Goal: Transaction & Acquisition: Purchase product/service

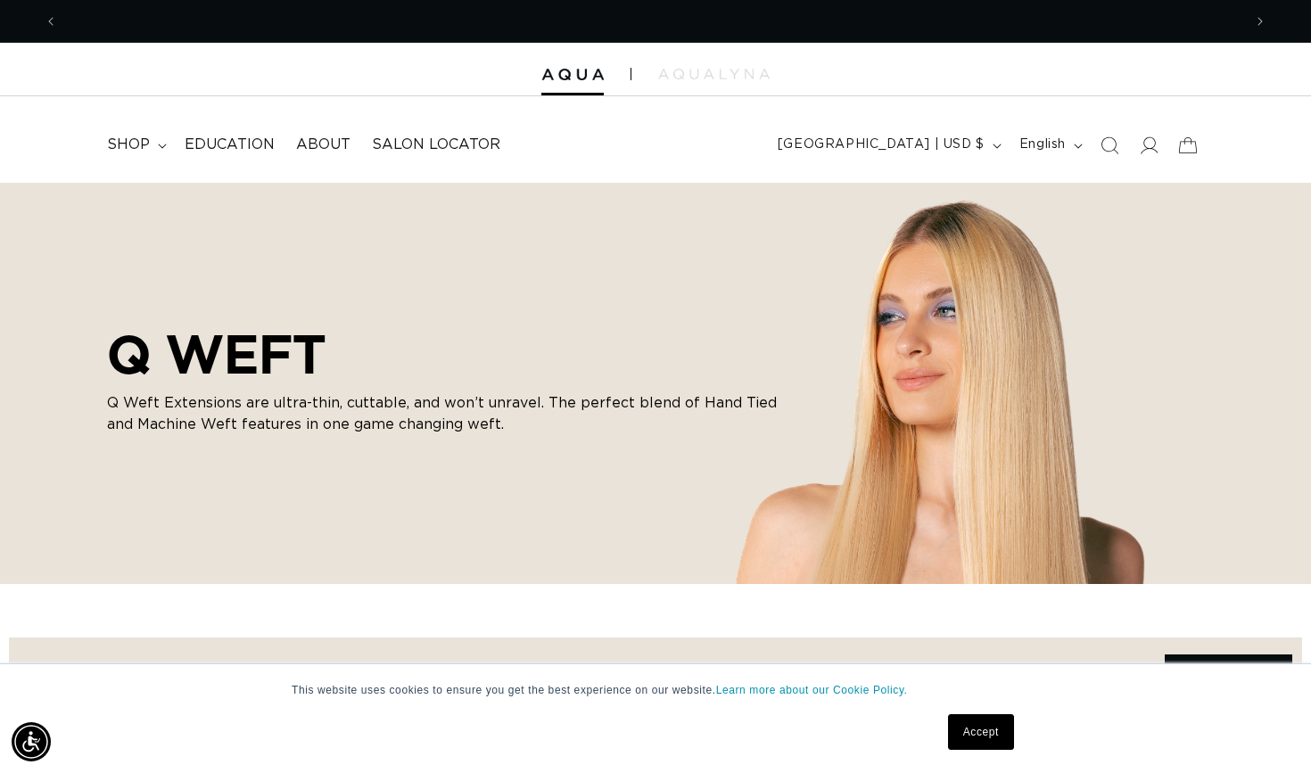
scroll to position [0, 2369]
click at [982, 726] on link "Accept" at bounding box center [981, 732] width 66 height 36
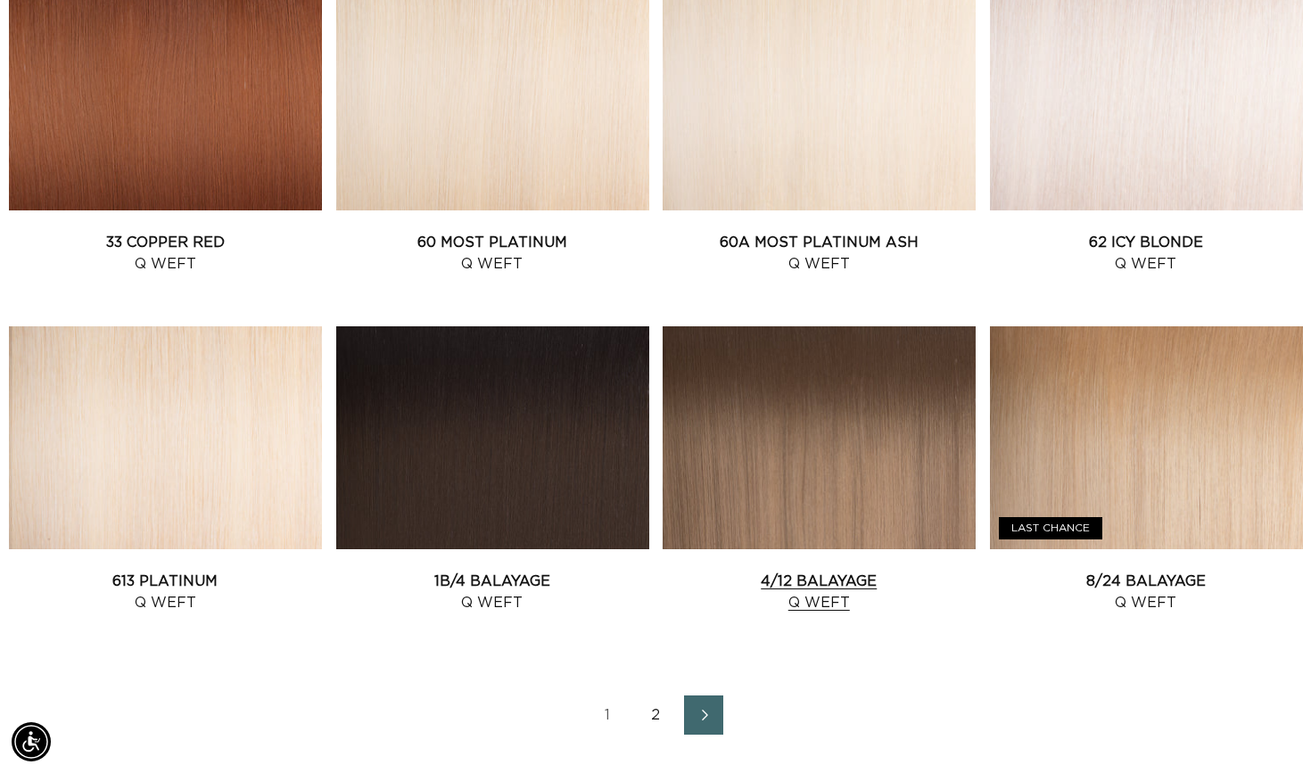
scroll to position [1768, 0]
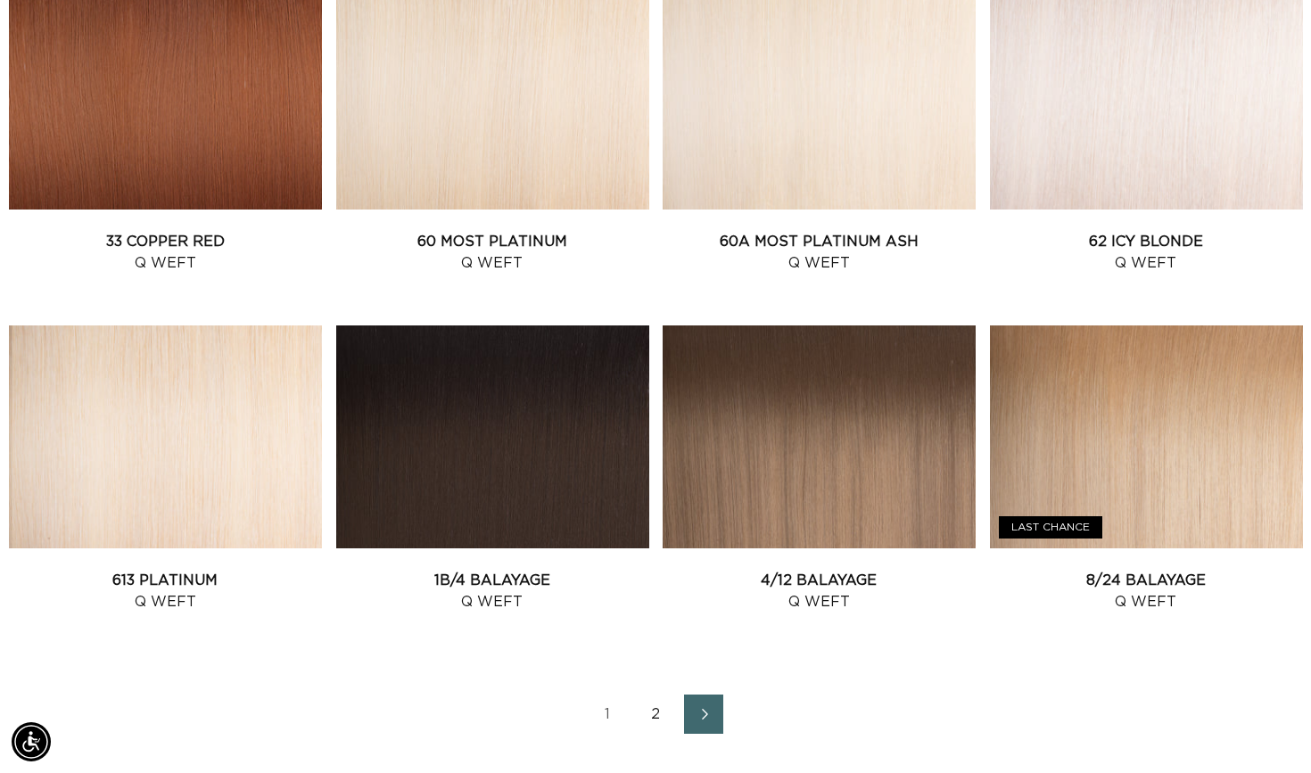
click at [641, 709] on link "2" at bounding box center [655, 714] width 39 height 39
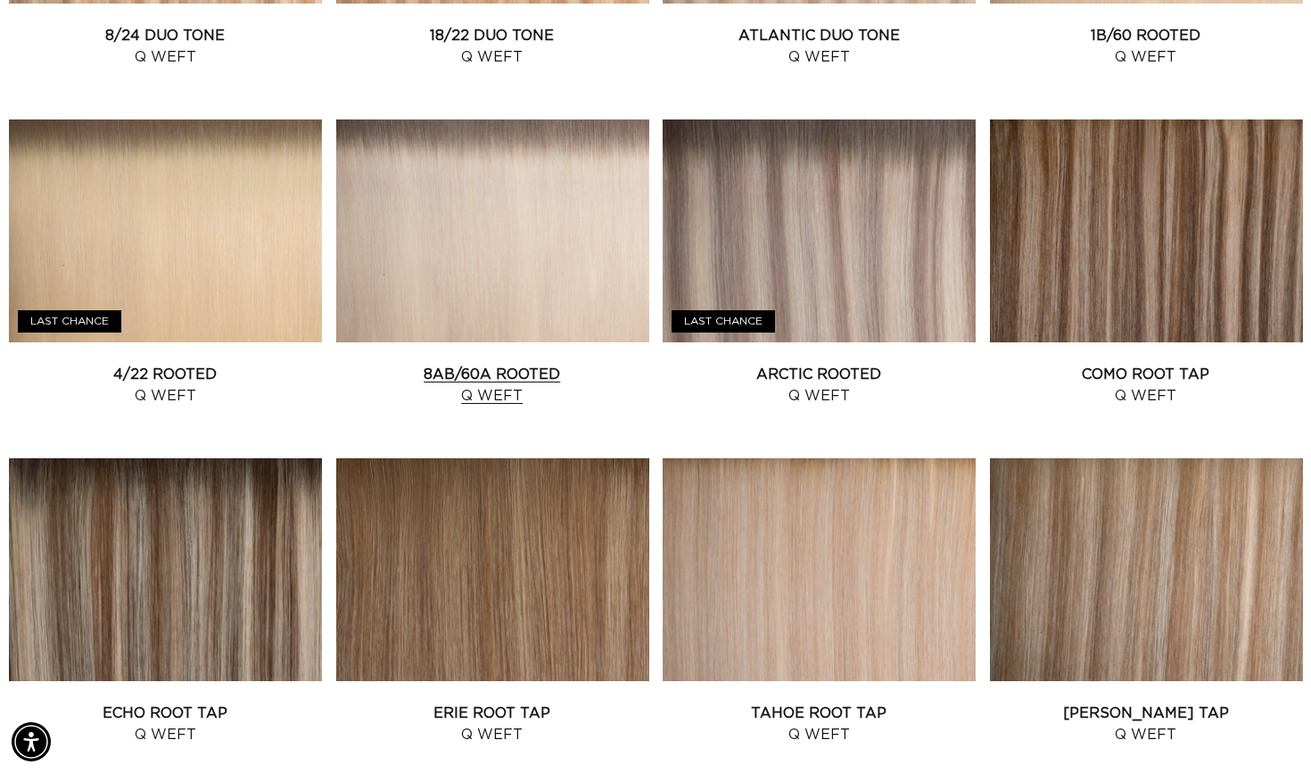
scroll to position [1283, 0]
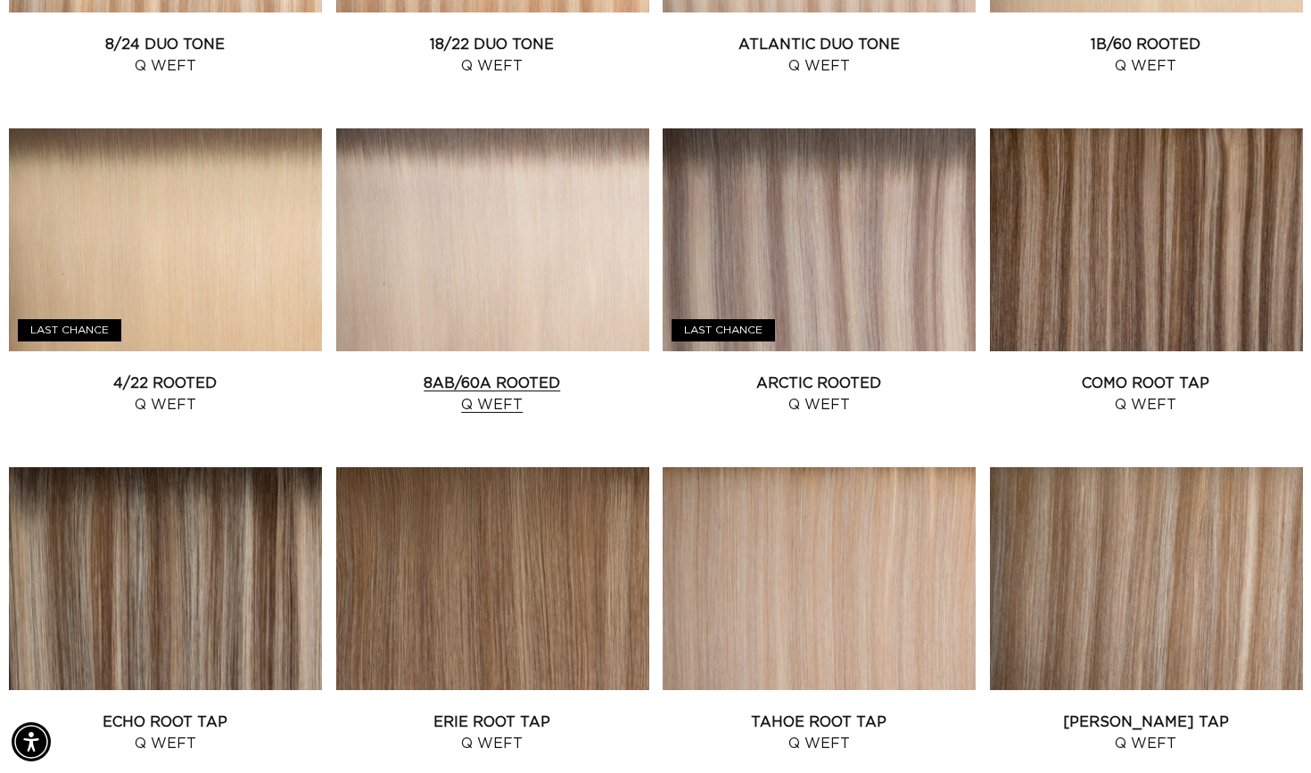
click at [553, 373] on link "8AB/60A Rooted Q Weft" at bounding box center [492, 394] width 313 height 43
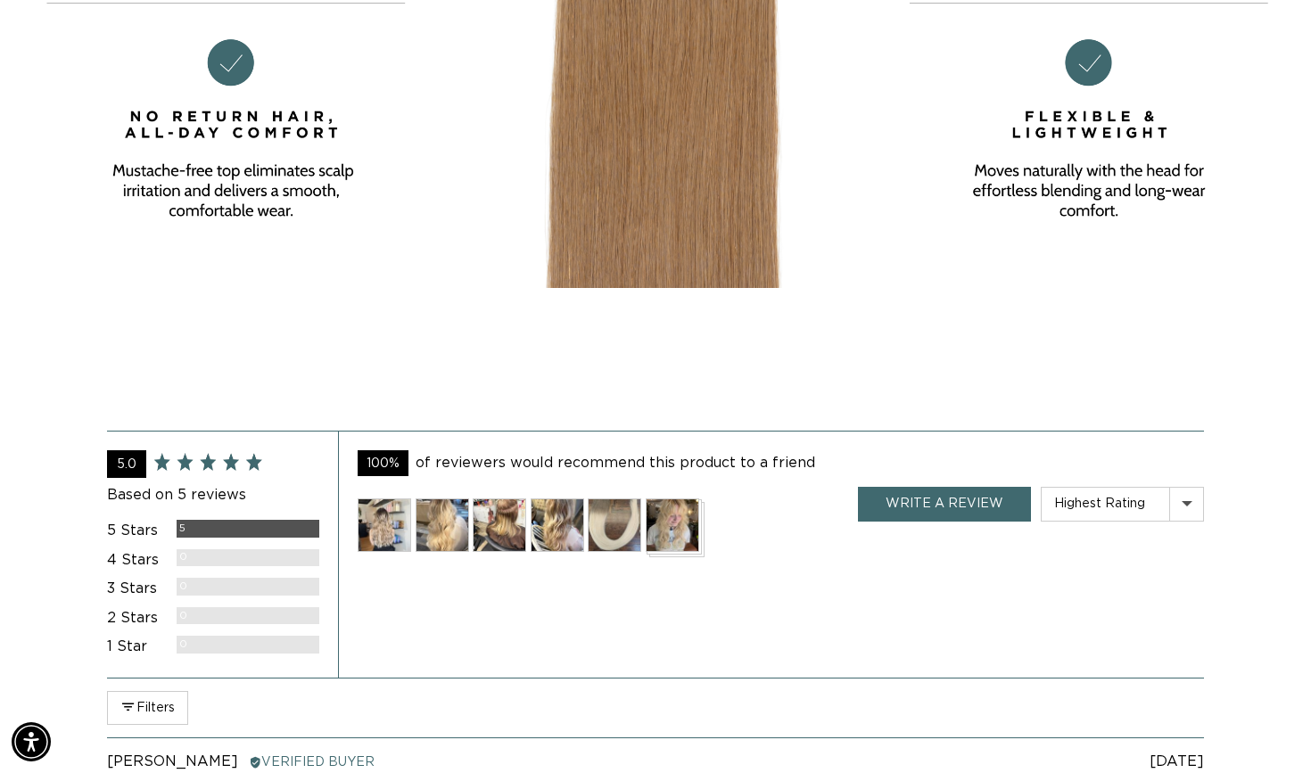
click at [373, 523] on img at bounding box center [385, 526] width 54 height 54
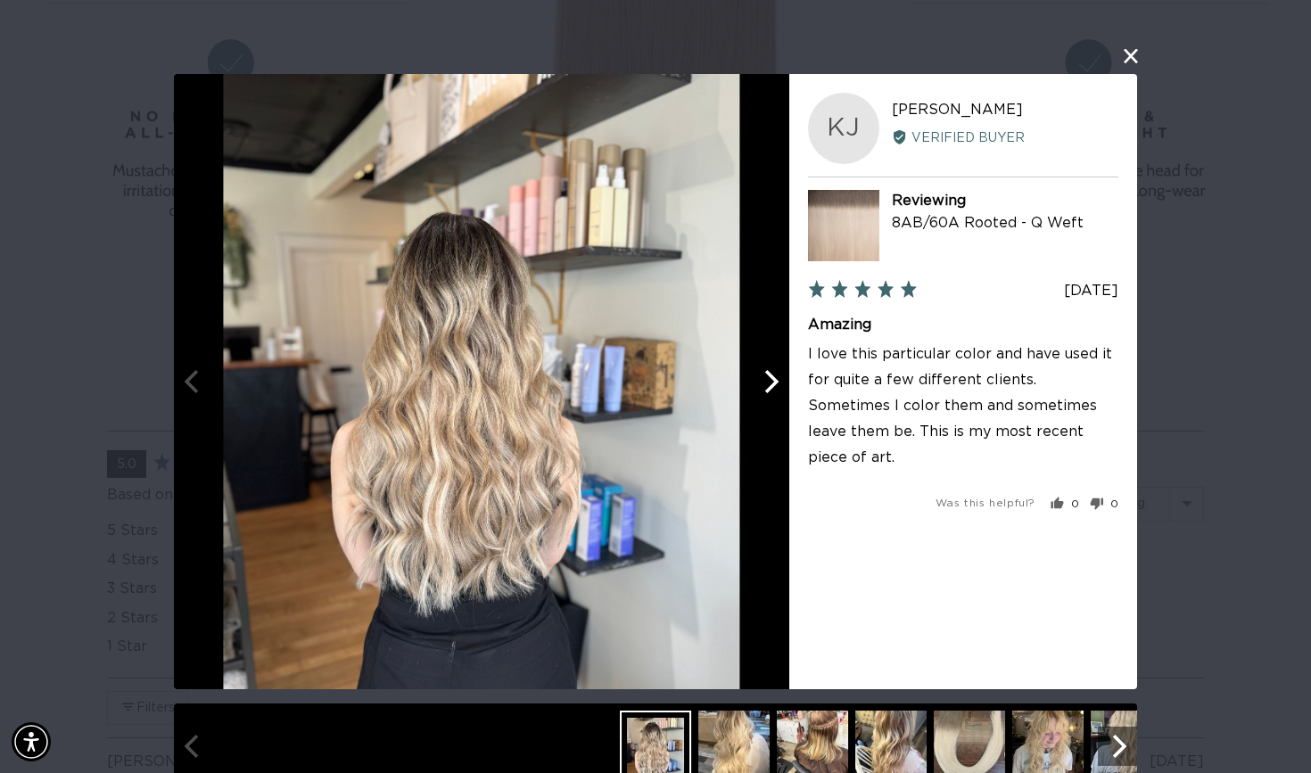
click at [782, 386] on button "Next" at bounding box center [769, 381] width 39 height 39
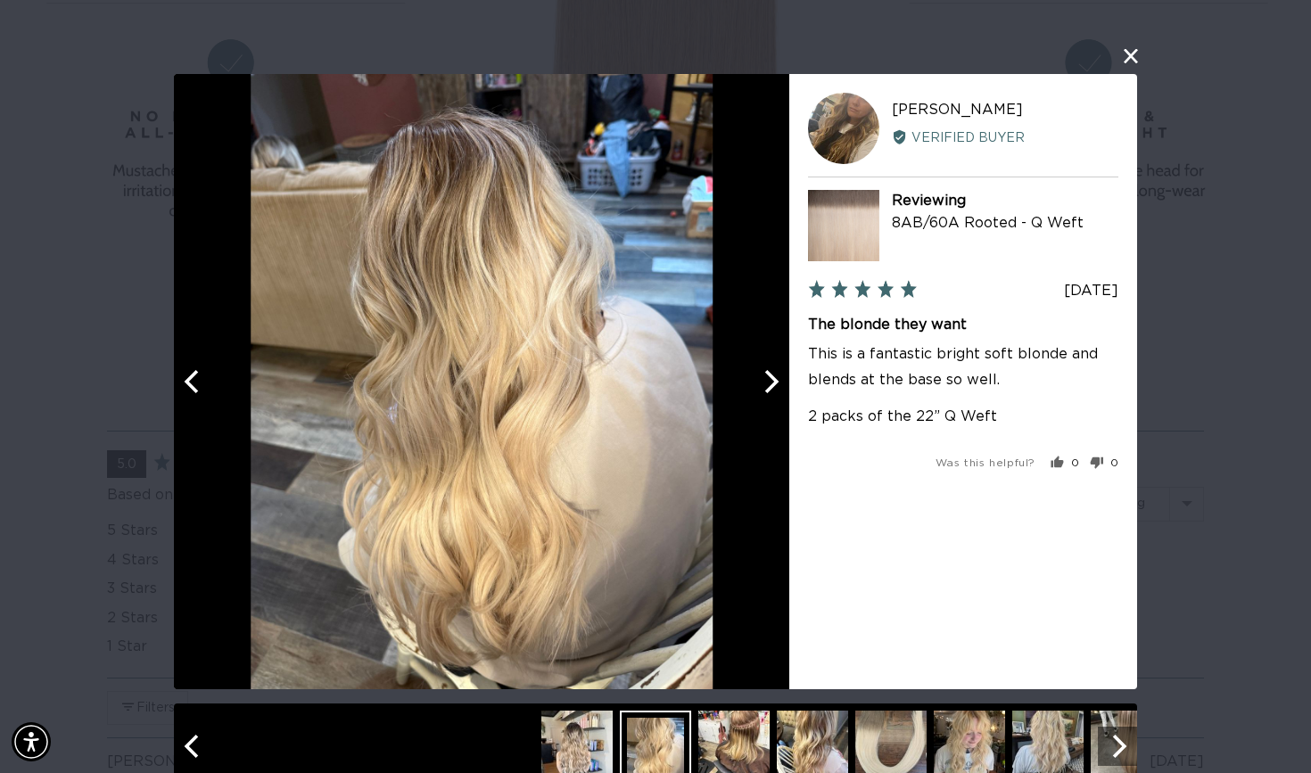
click at [779, 383] on icon "Next" at bounding box center [769, 381] width 23 height 23
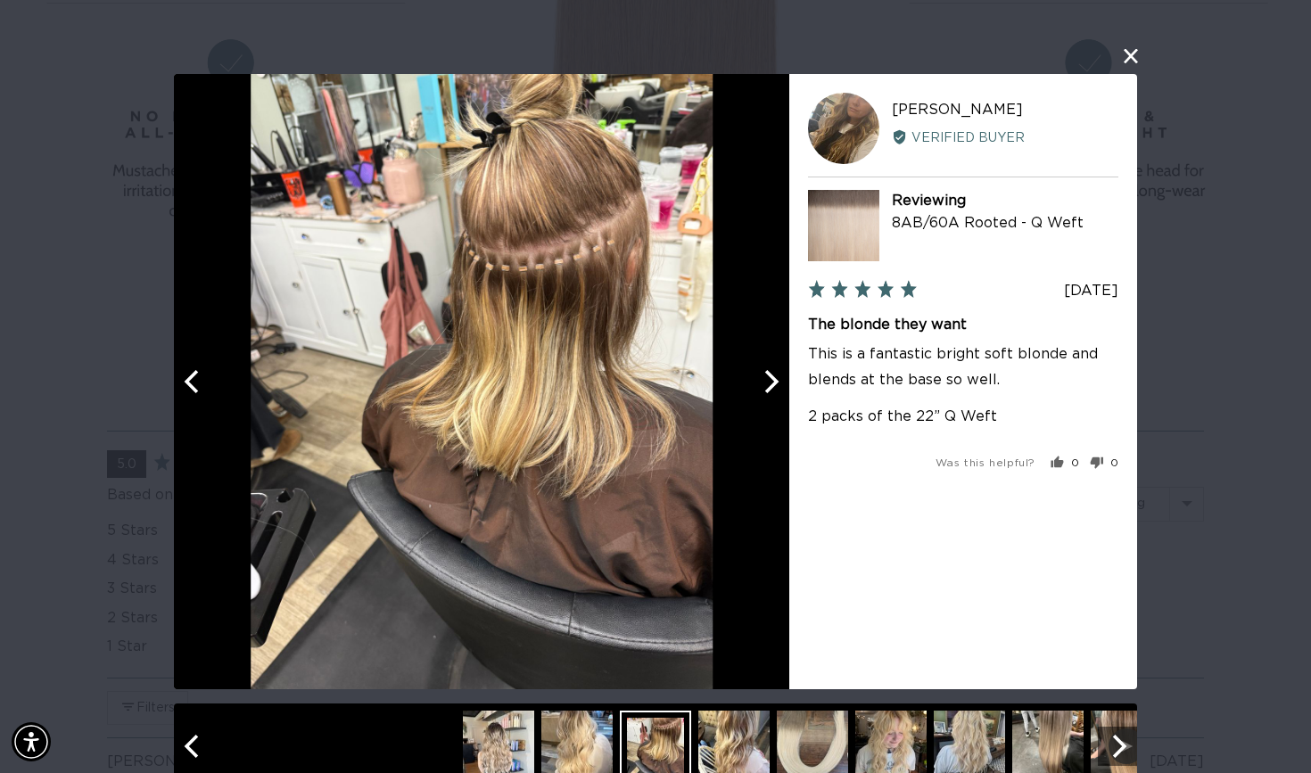
click at [774, 378] on icon "Next" at bounding box center [772, 381] width 14 height 23
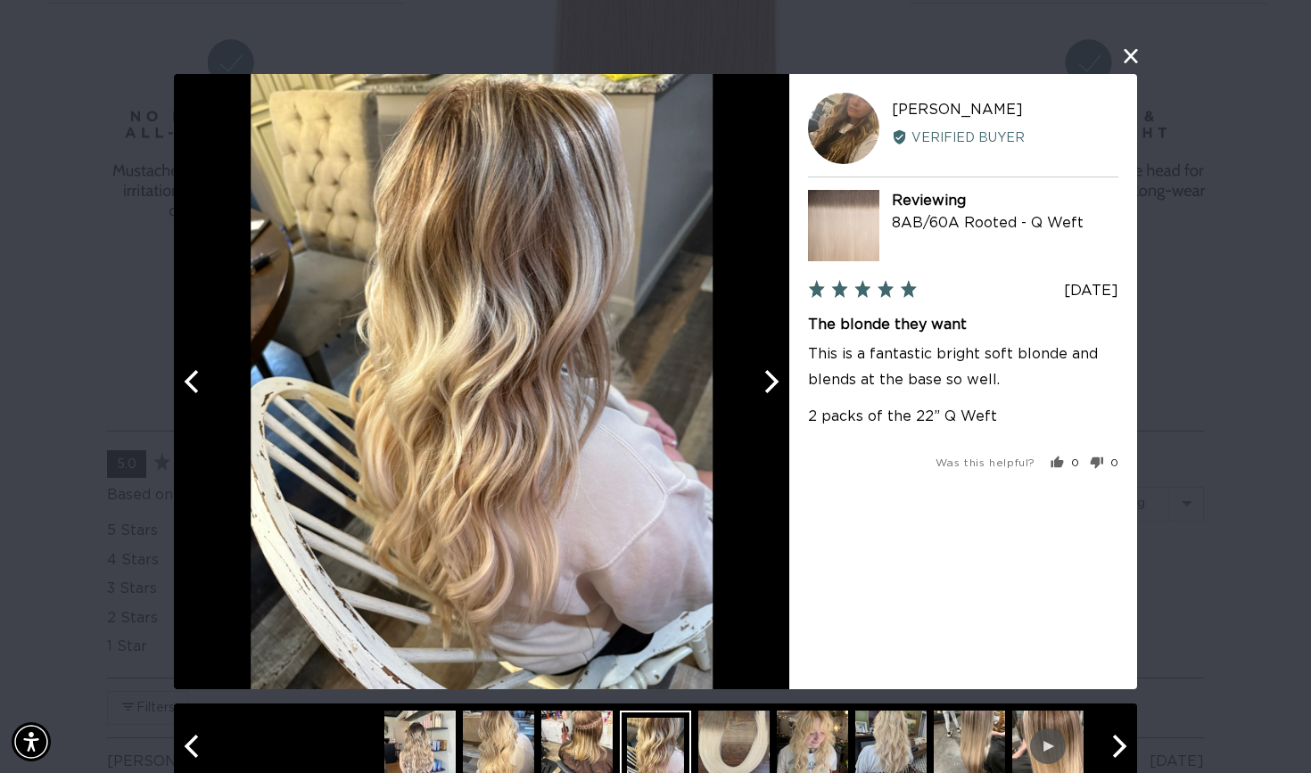
click at [774, 378] on icon "Next" at bounding box center [772, 381] width 14 height 23
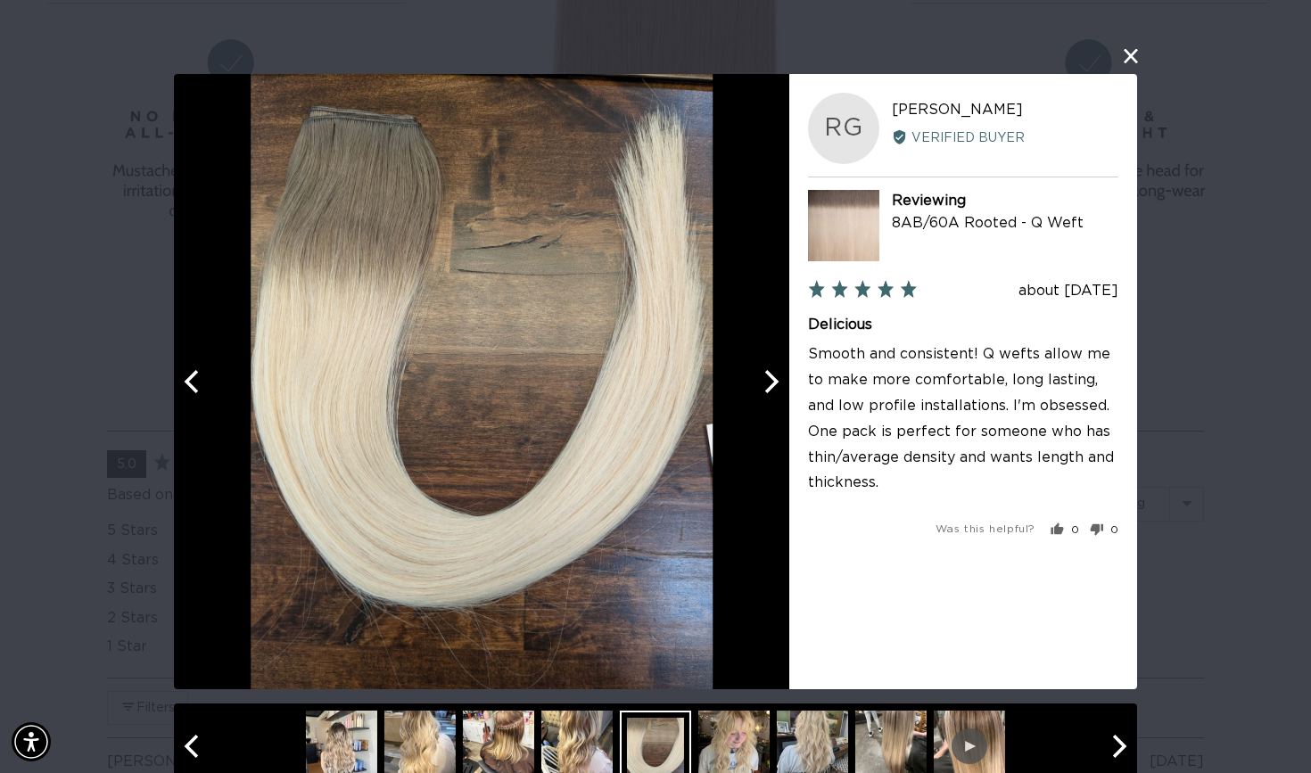
click at [774, 378] on icon "Next" at bounding box center [772, 381] width 14 height 23
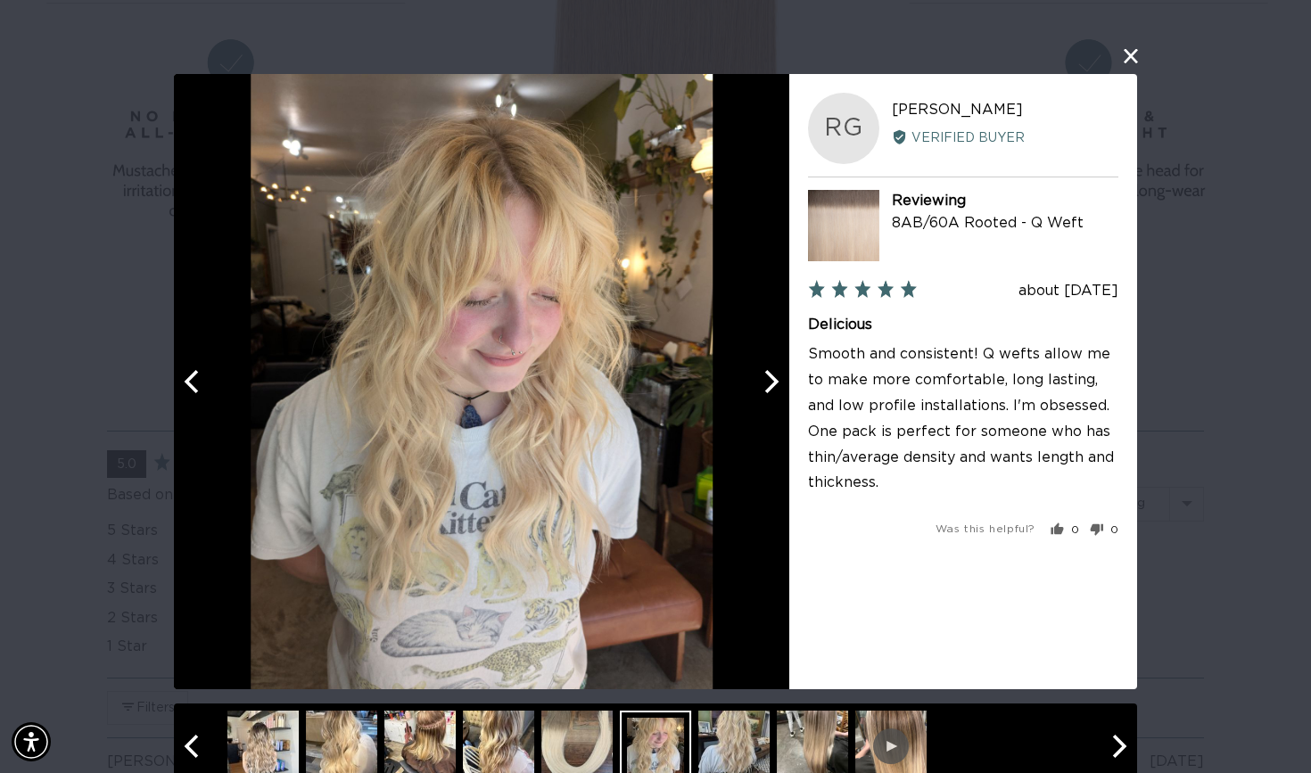
click at [774, 378] on icon "Next" at bounding box center [772, 381] width 14 height 23
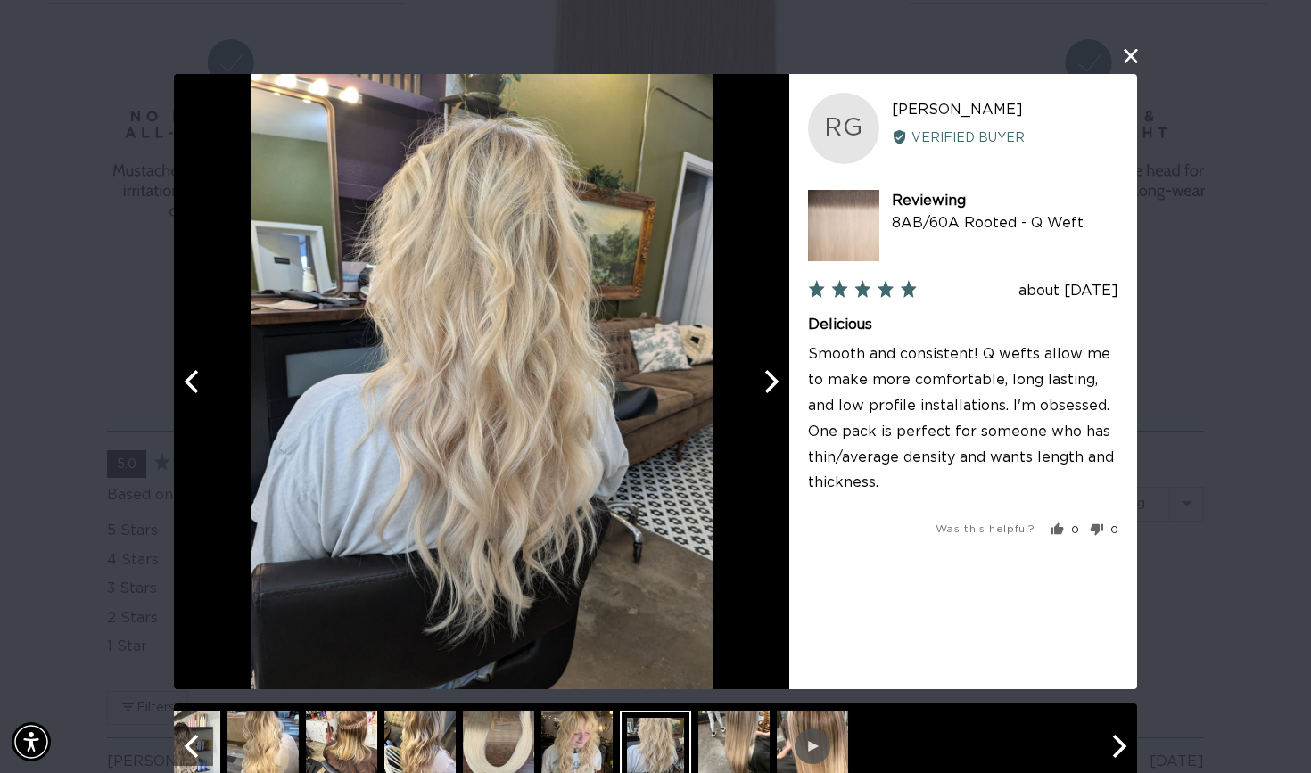
click at [774, 378] on icon "Next" at bounding box center [772, 381] width 14 height 23
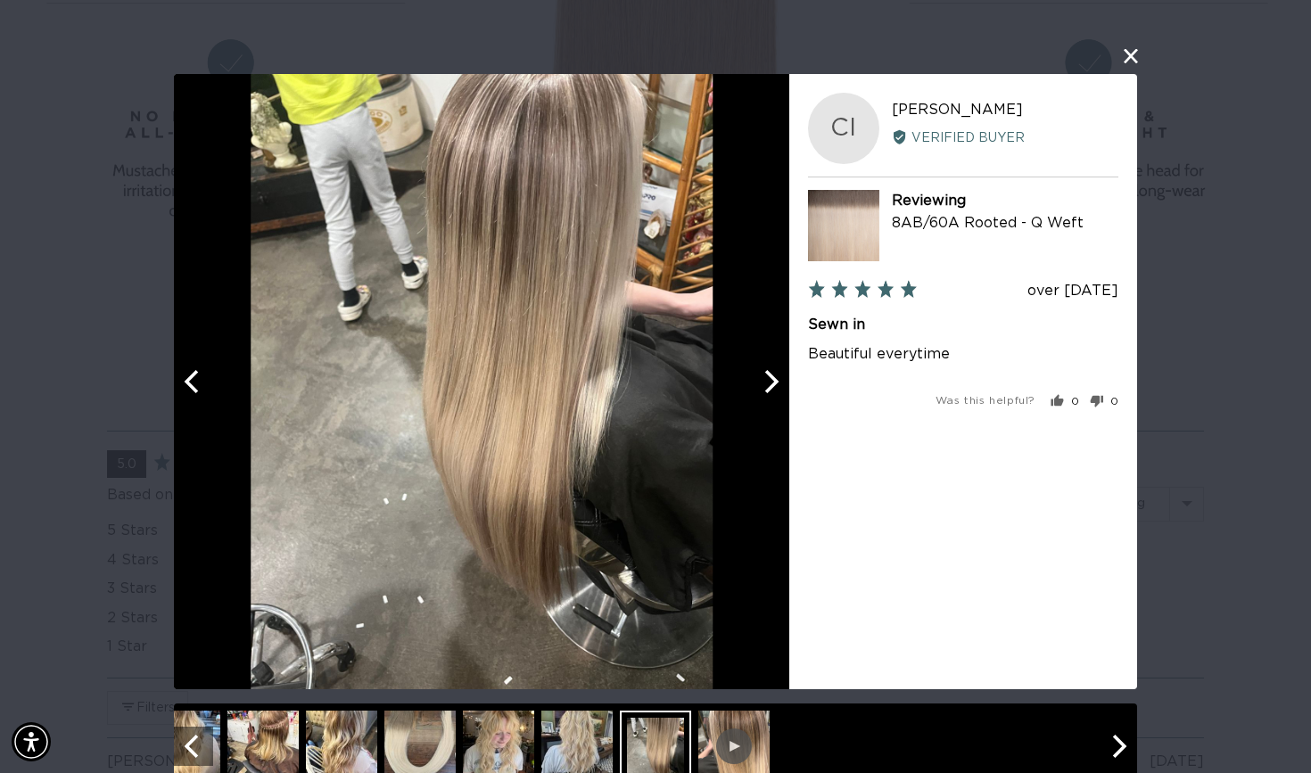
click at [774, 378] on icon "Next" at bounding box center [772, 381] width 14 height 23
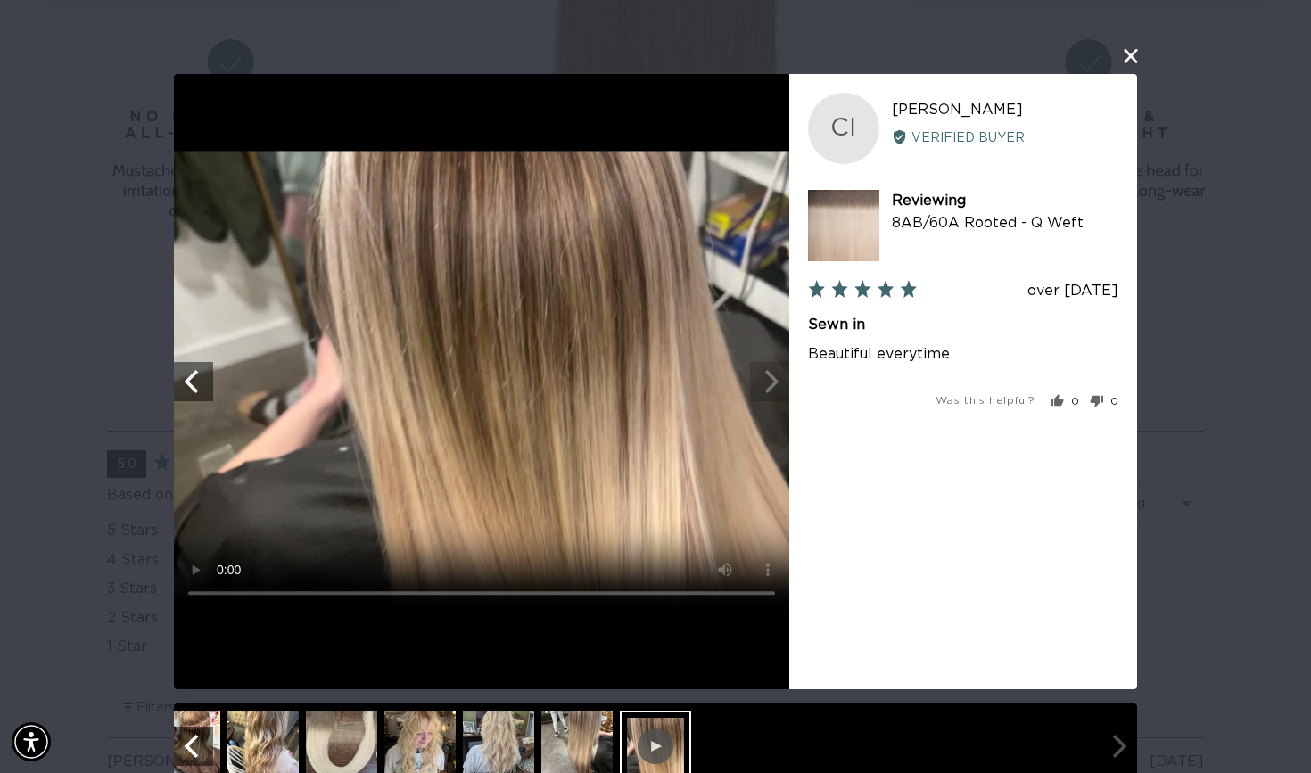
click at [1131, 54] on button "close this modal window" at bounding box center [1130, 55] width 21 height 21
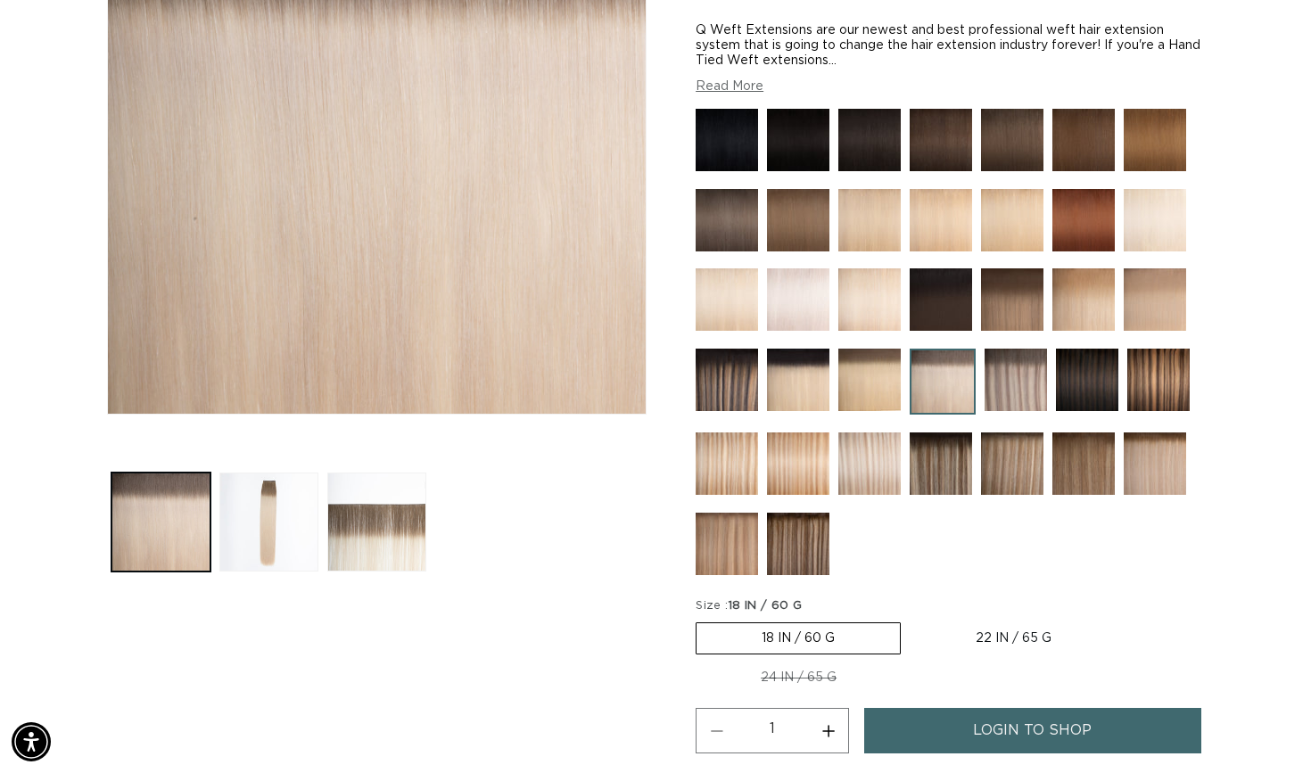
click at [812, 392] on img at bounding box center [798, 380] width 62 height 62
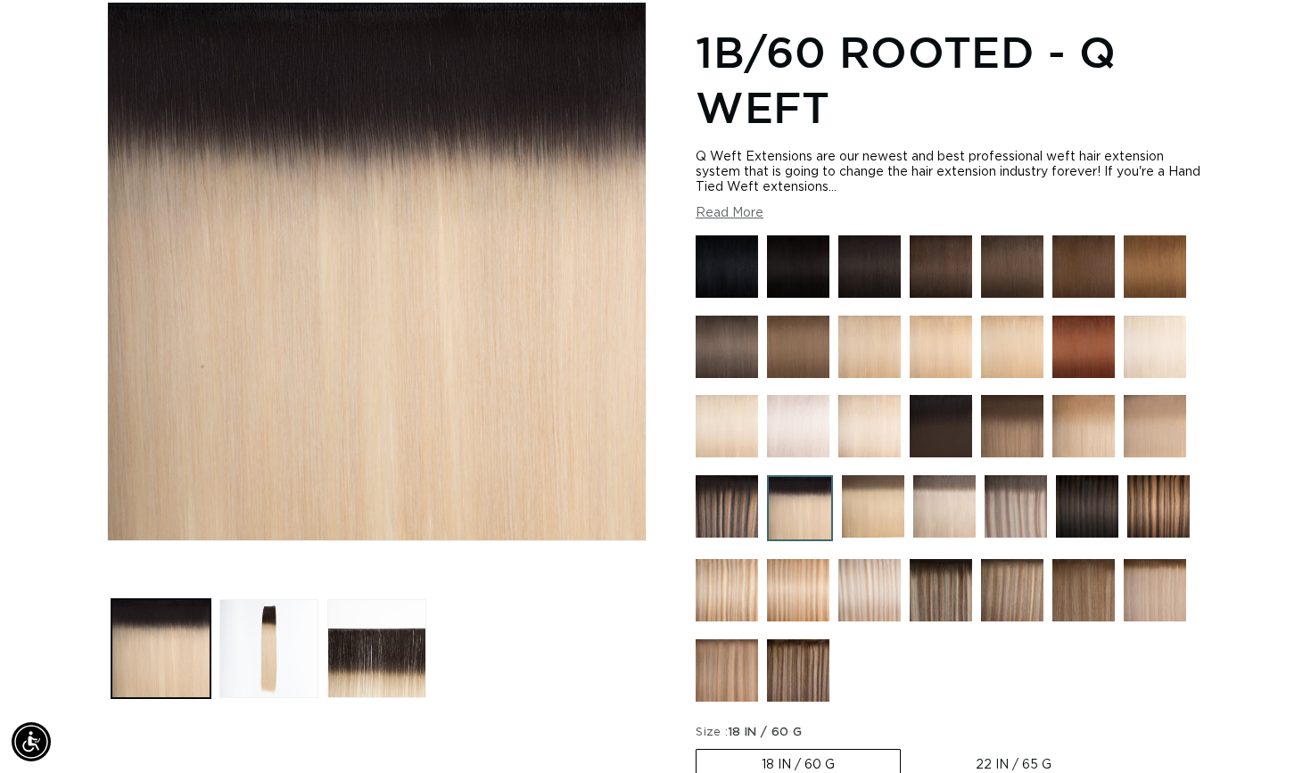
scroll to position [247, 0]
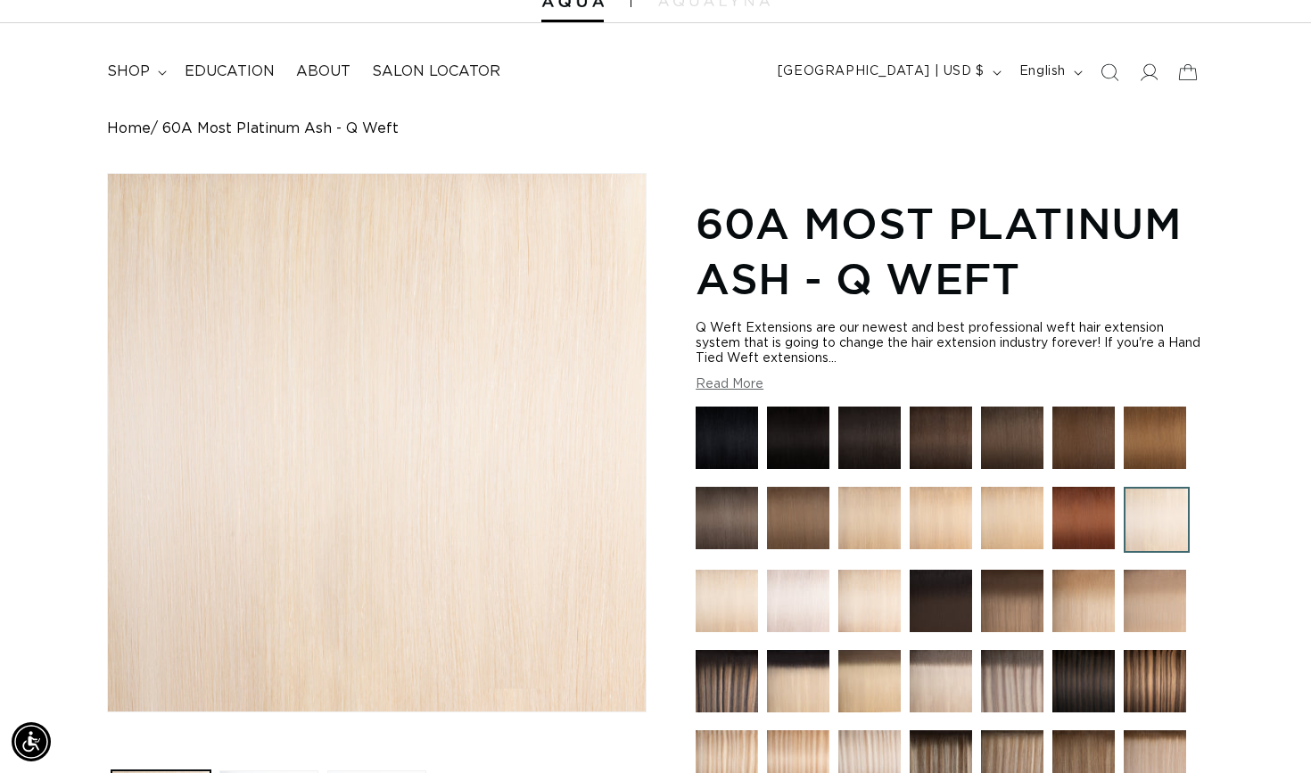
scroll to position [187, 0]
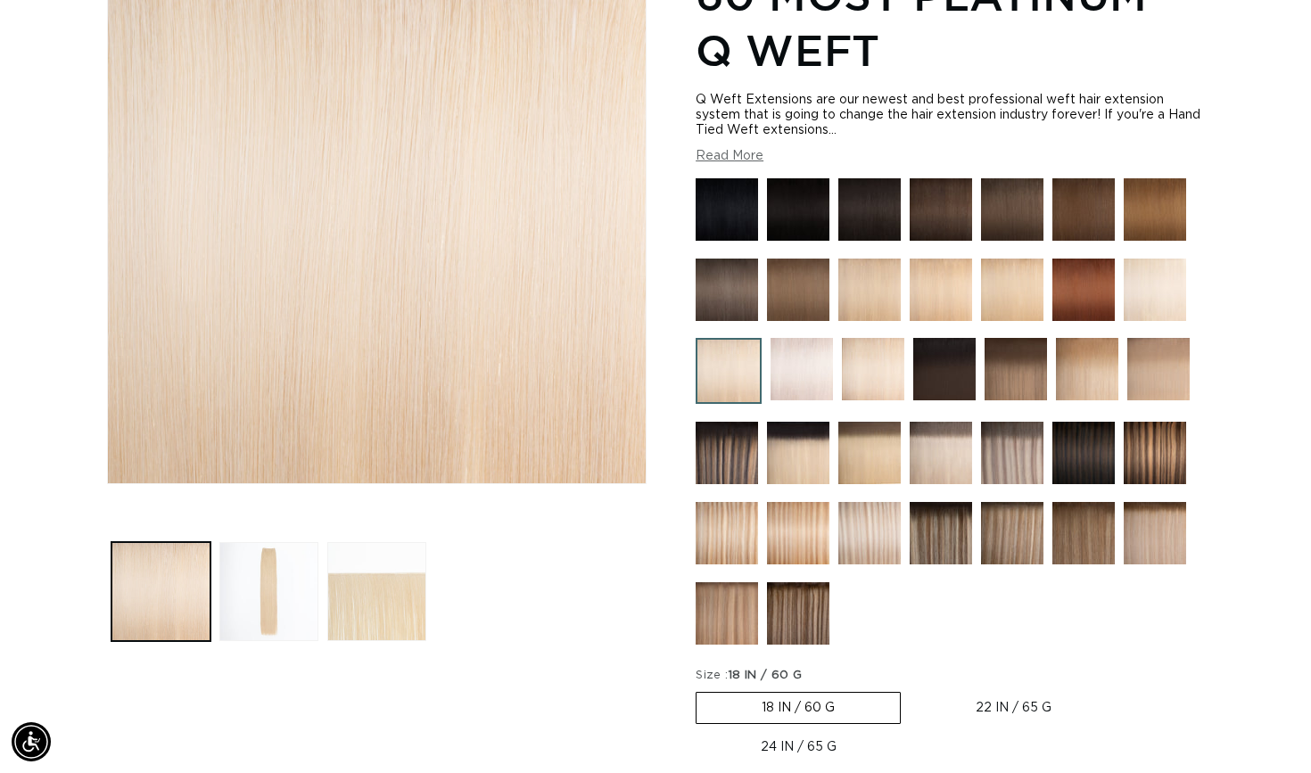
scroll to position [195, 0]
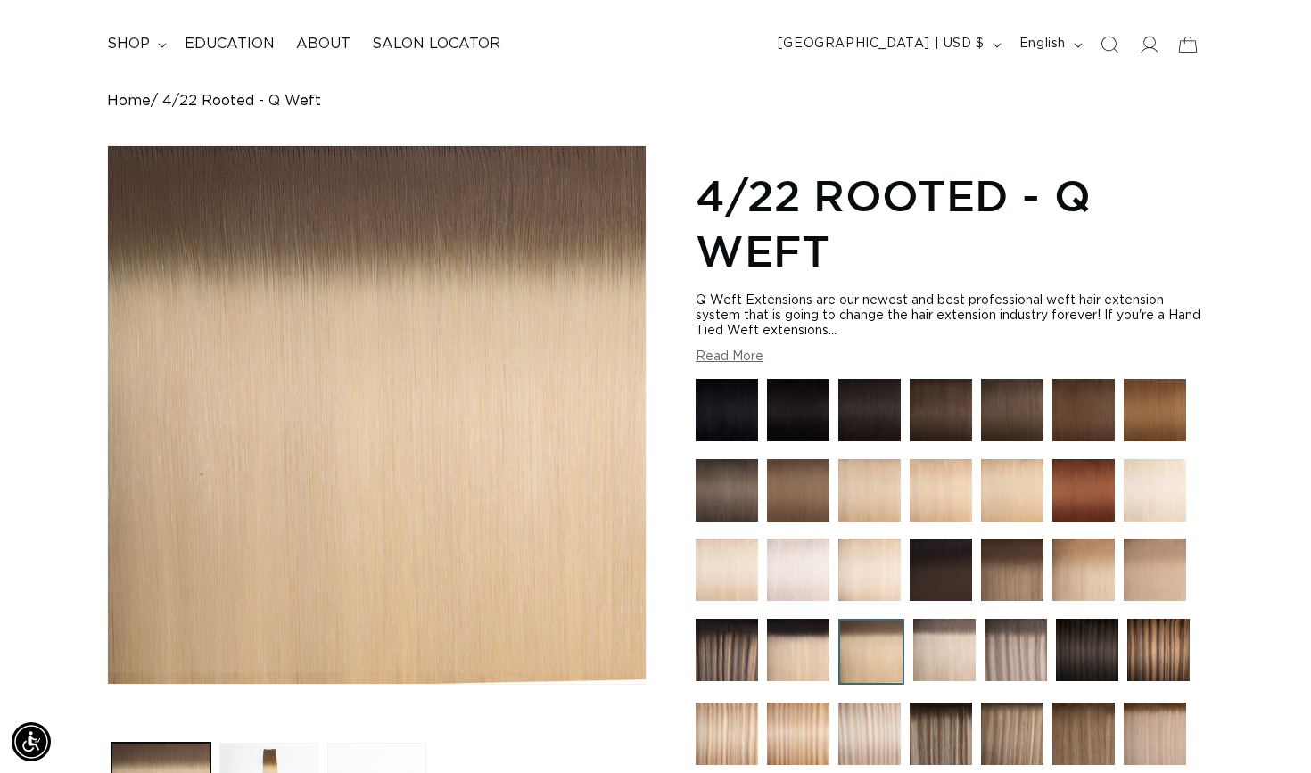
scroll to position [172, 0]
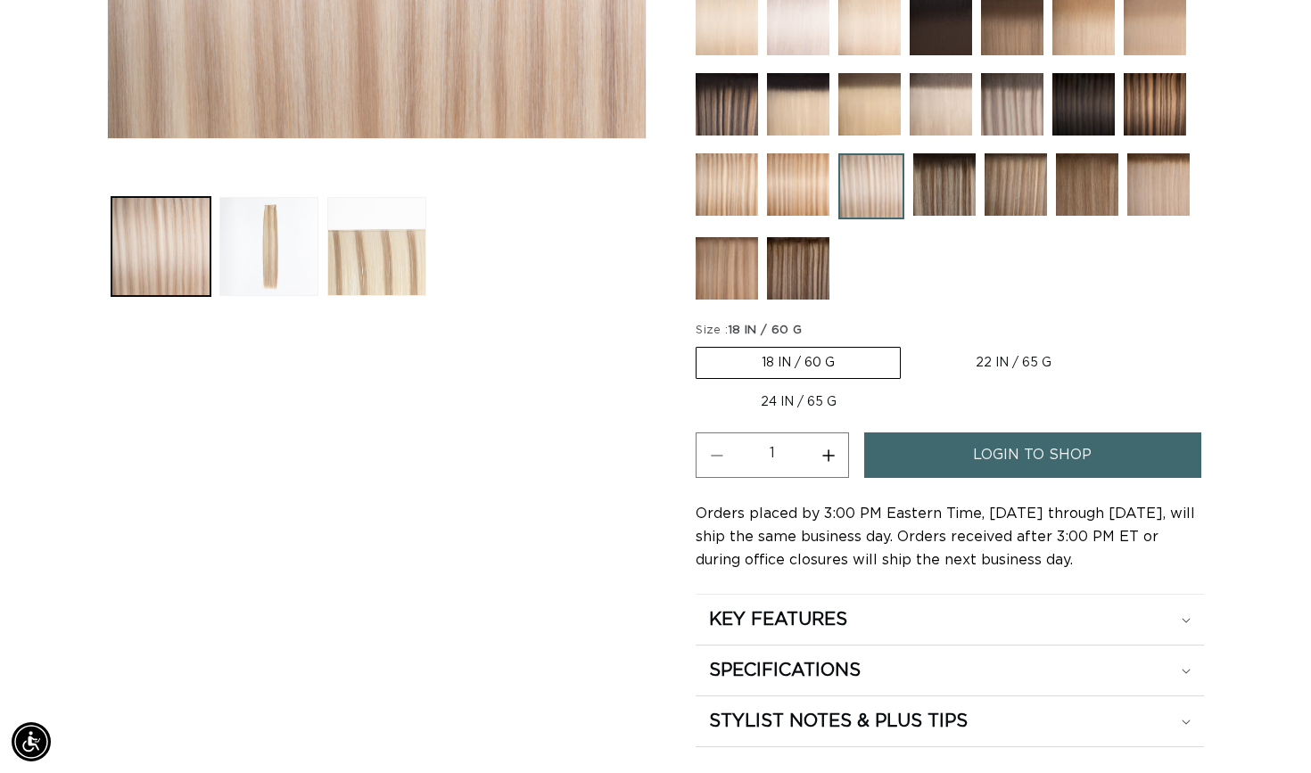
click at [825, 399] on label "24 IN / 65 G Variant sold out or unavailable" at bounding box center [799, 402] width 206 height 30
click at [1125, 344] on input "24 IN / 65 G Variant sold out or unavailable" at bounding box center [1125, 343] width 1 height 1
radio input "true"
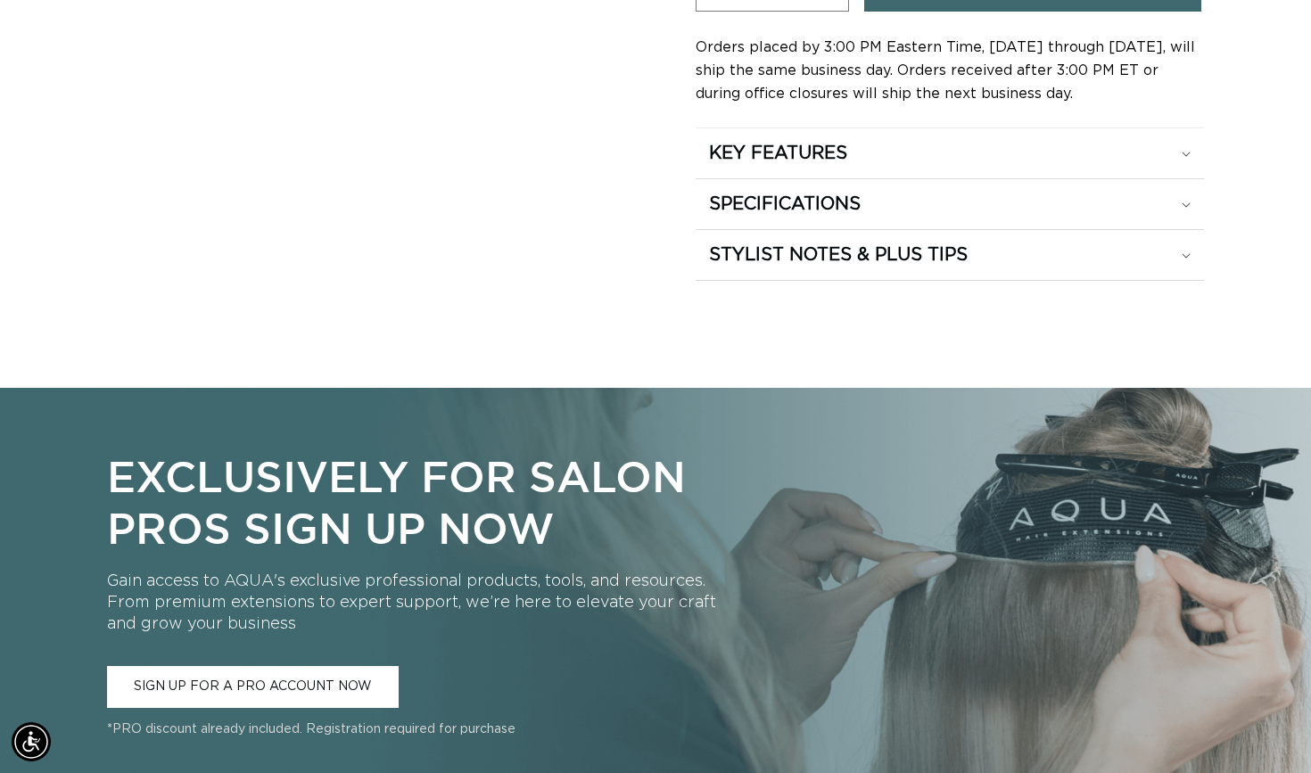
scroll to position [1123, 0]
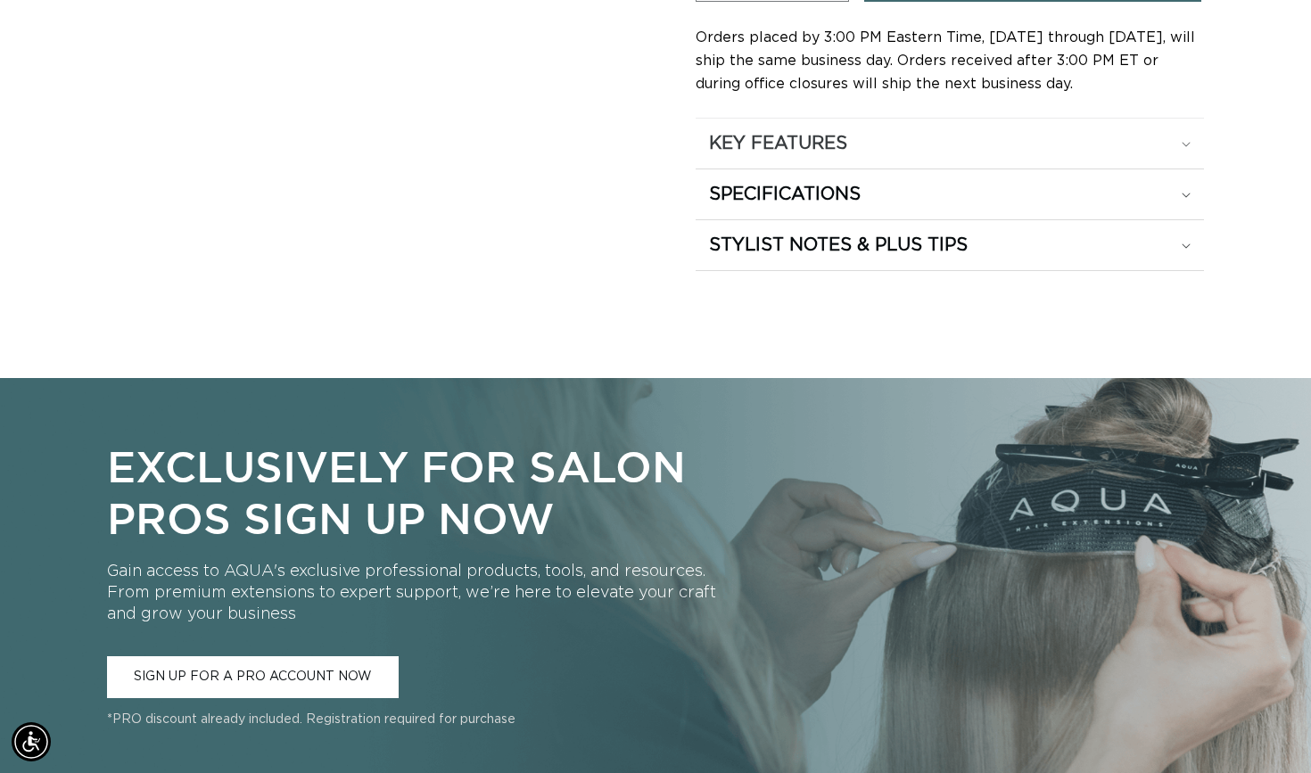
click at [1074, 143] on div "KEY FEATURES" at bounding box center [950, 143] width 482 height 23
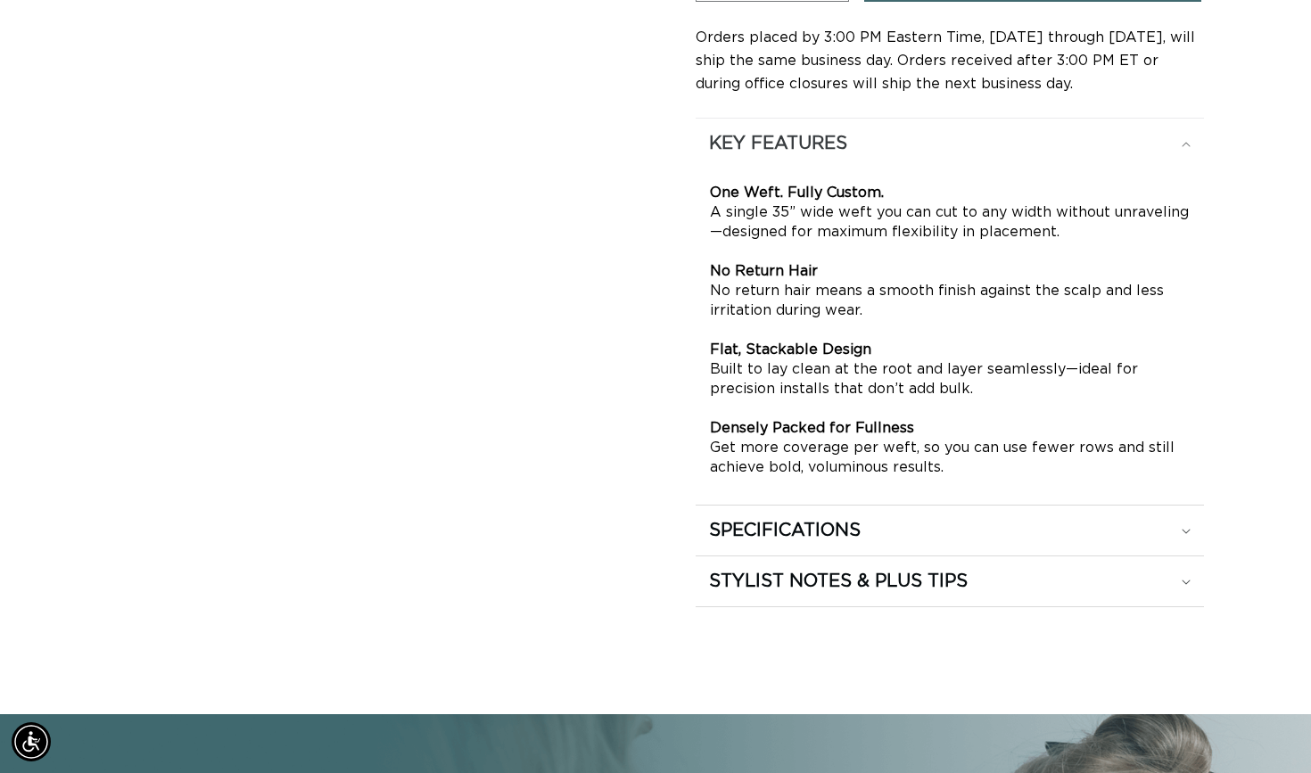
scroll to position [0, 2369]
click at [993, 557] on summary "STYLIST NOTES & PLUS TIPS" at bounding box center [950, 581] width 508 height 50
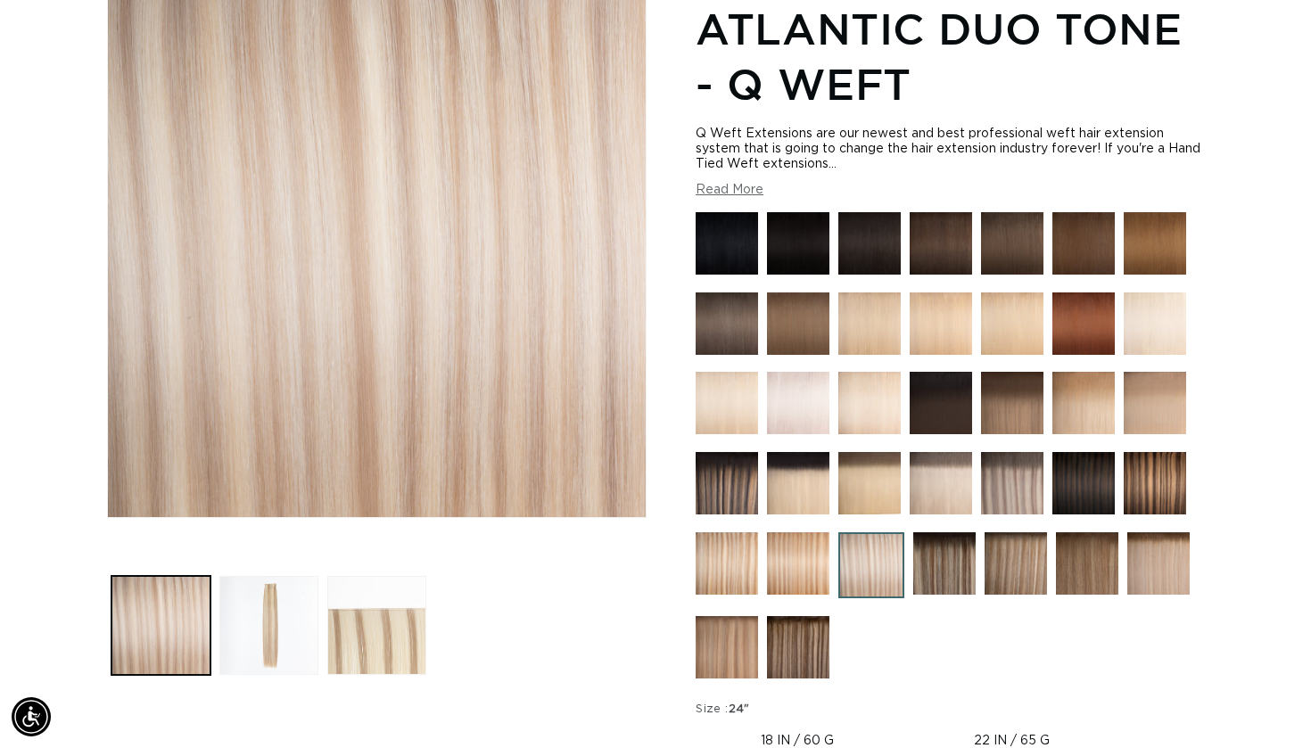
scroll to position [0, 0]
click at [1006, 499] on img at bounding box center [1012, 483] width 62 height 62
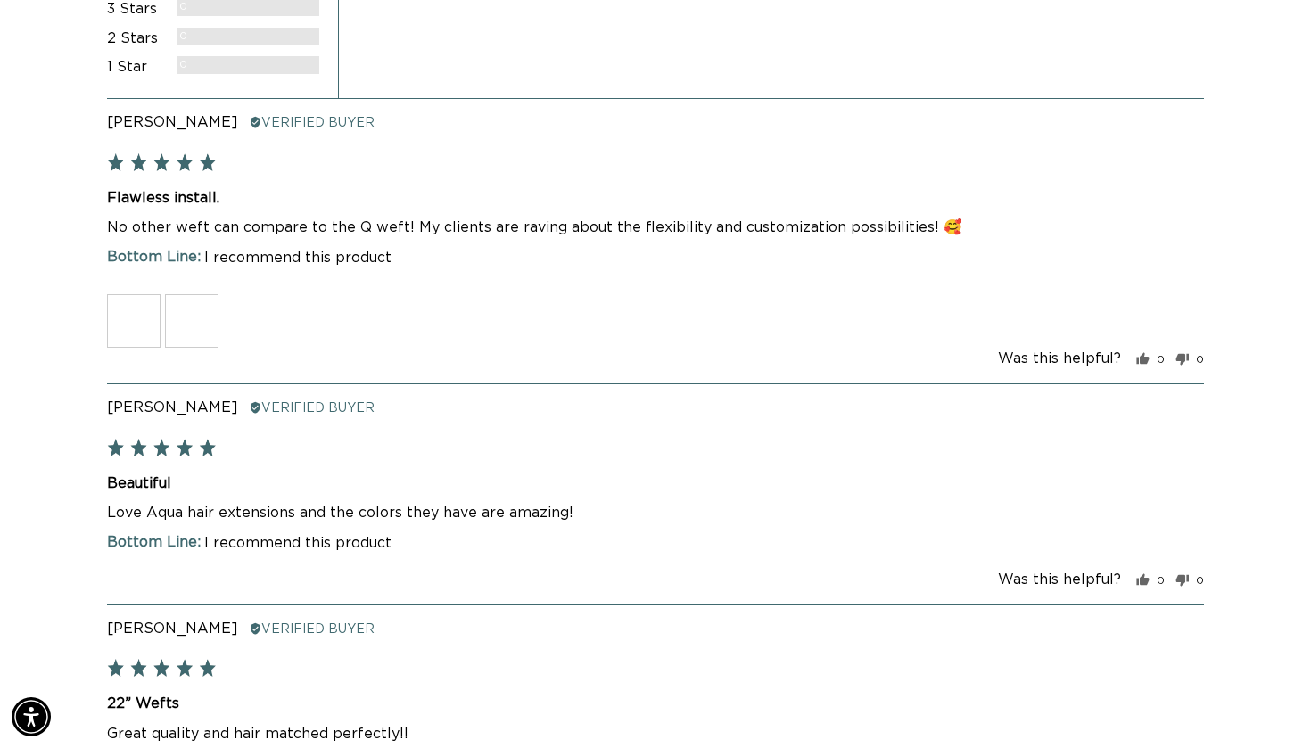
scroll to position [0, 2369]
click at [148, 301] on img at bounding box center [134, 321] width 54 height 54
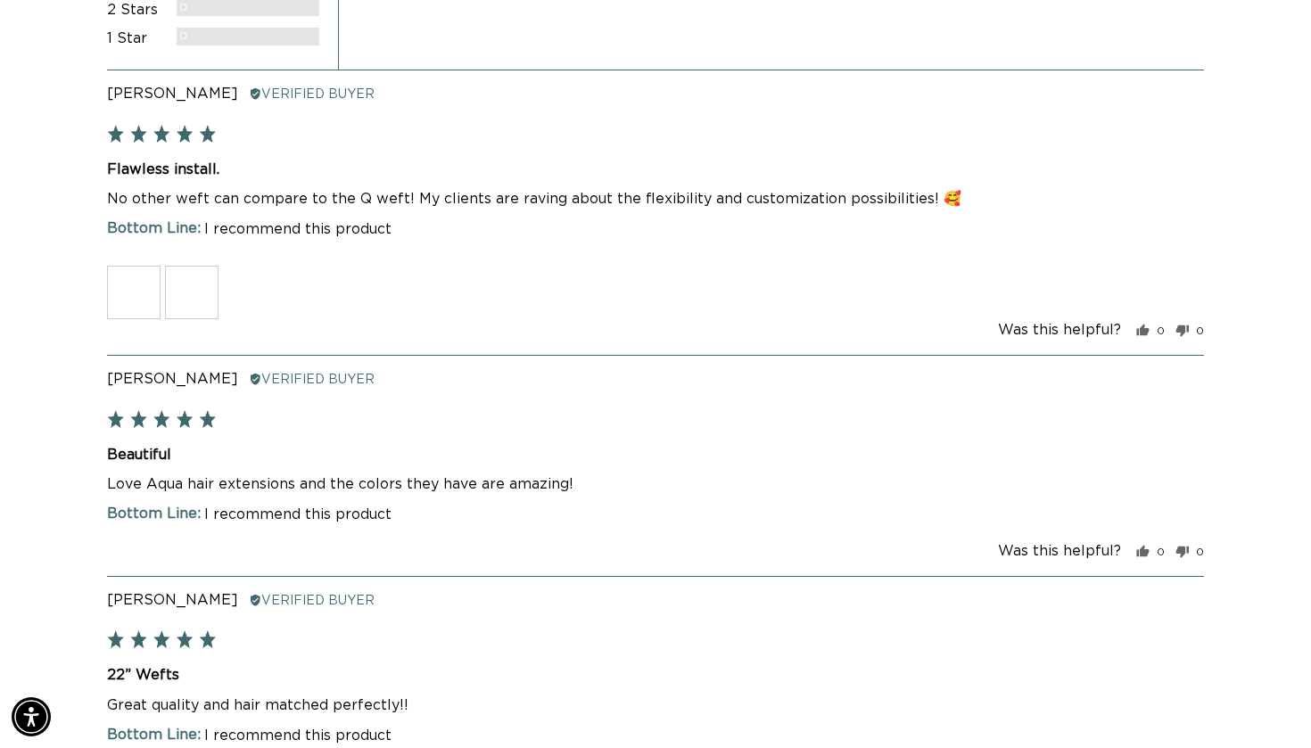
scroll to position [0, 0]
click at [210, 277] on img at bounding box center [192, 293] width 54 height 54
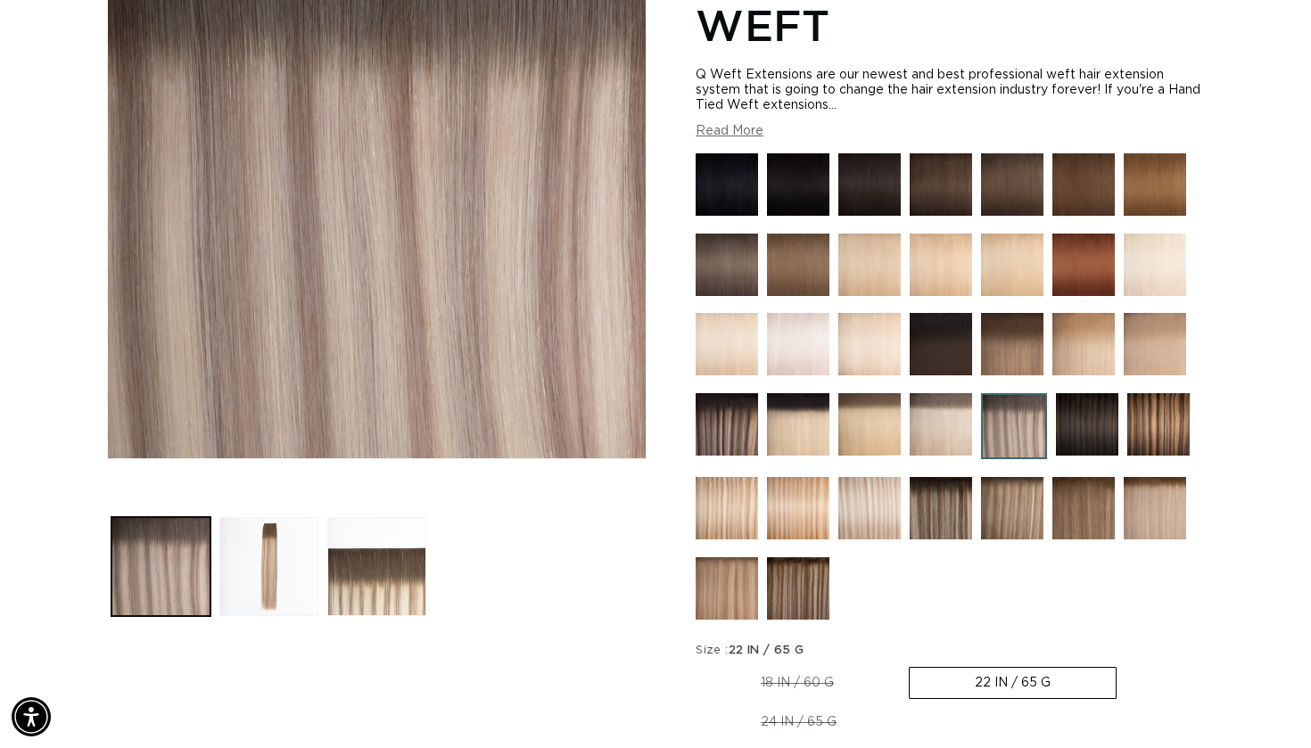
scroll to position [325, 0]
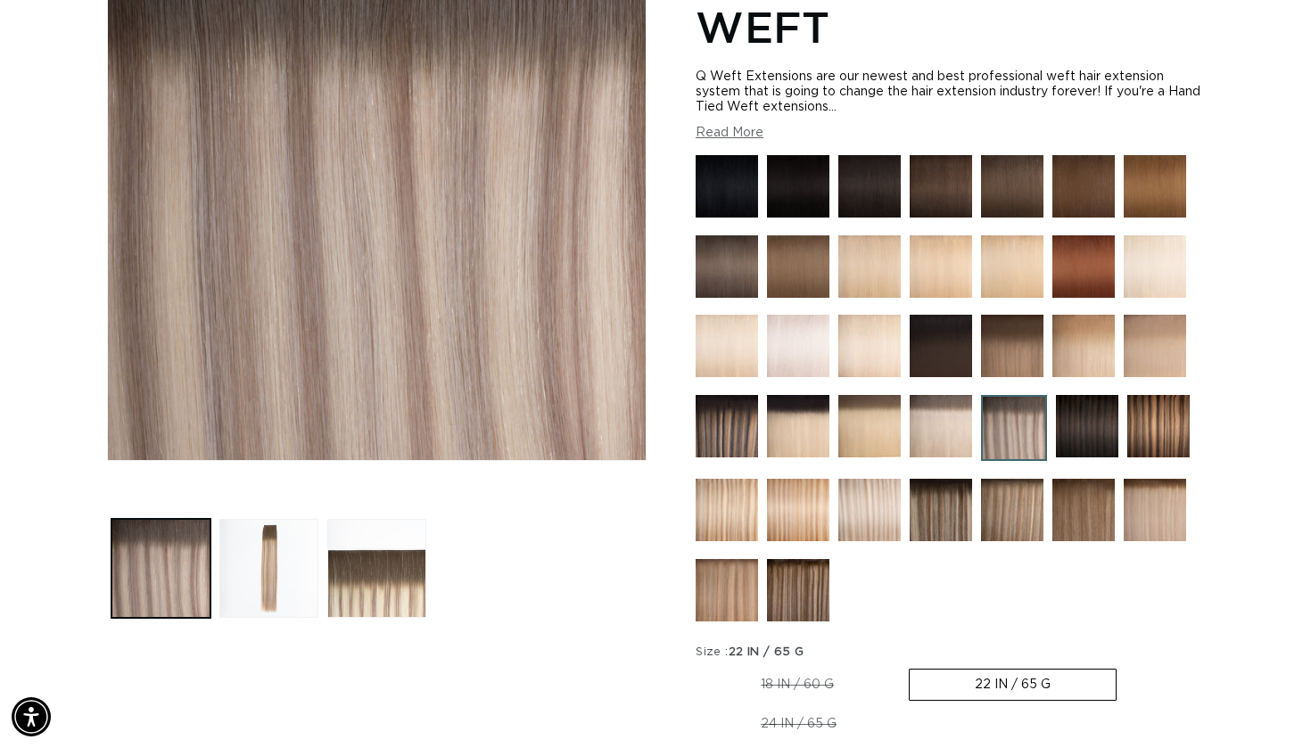
click at [928, 457] on img at bounding box center [941, 426] width 62 height 62
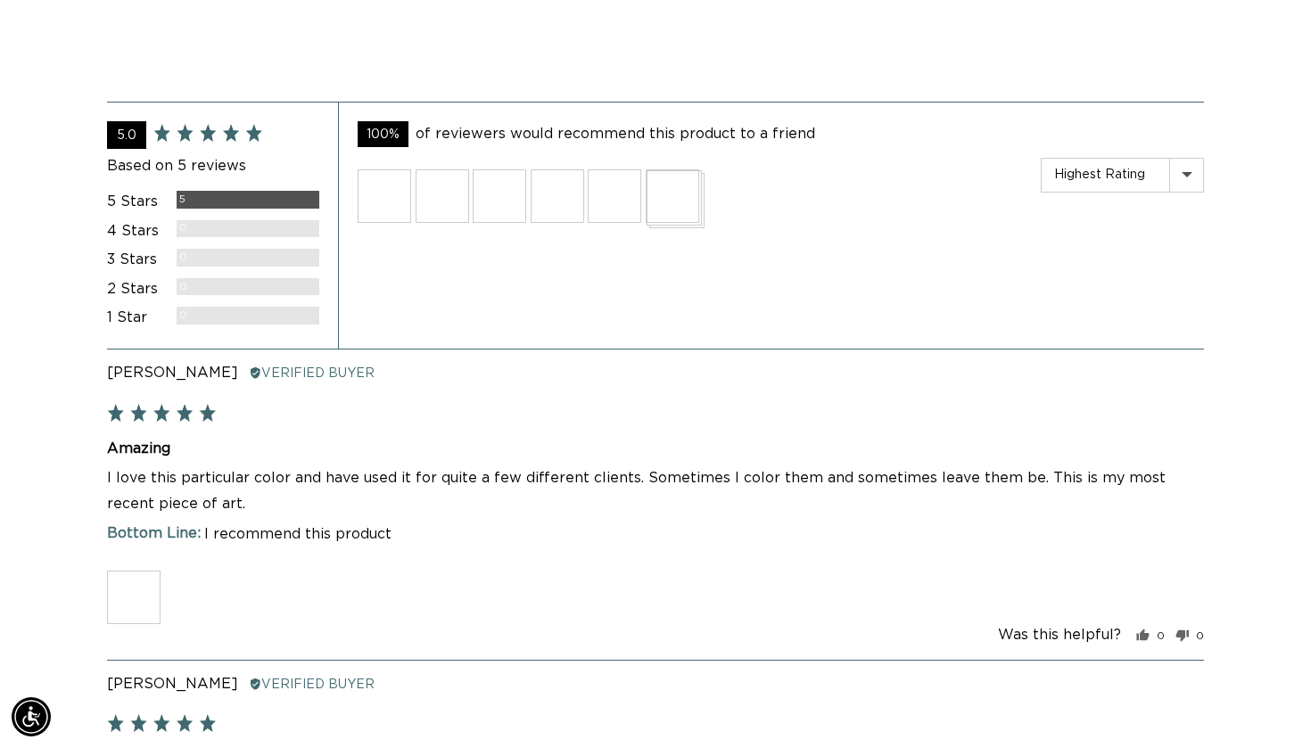
scroll to position [3590, 0]
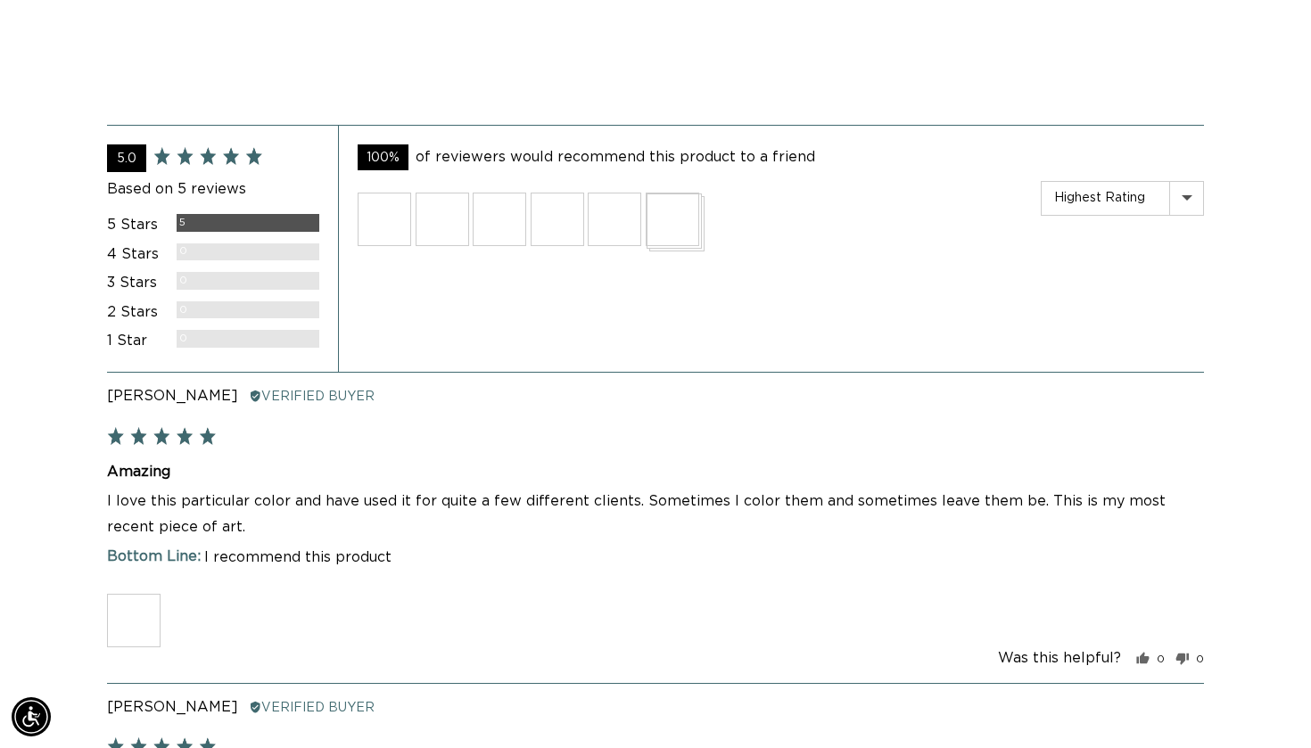
click at [111, 625] on img at bounding box center [134, 621] width 54 height 54
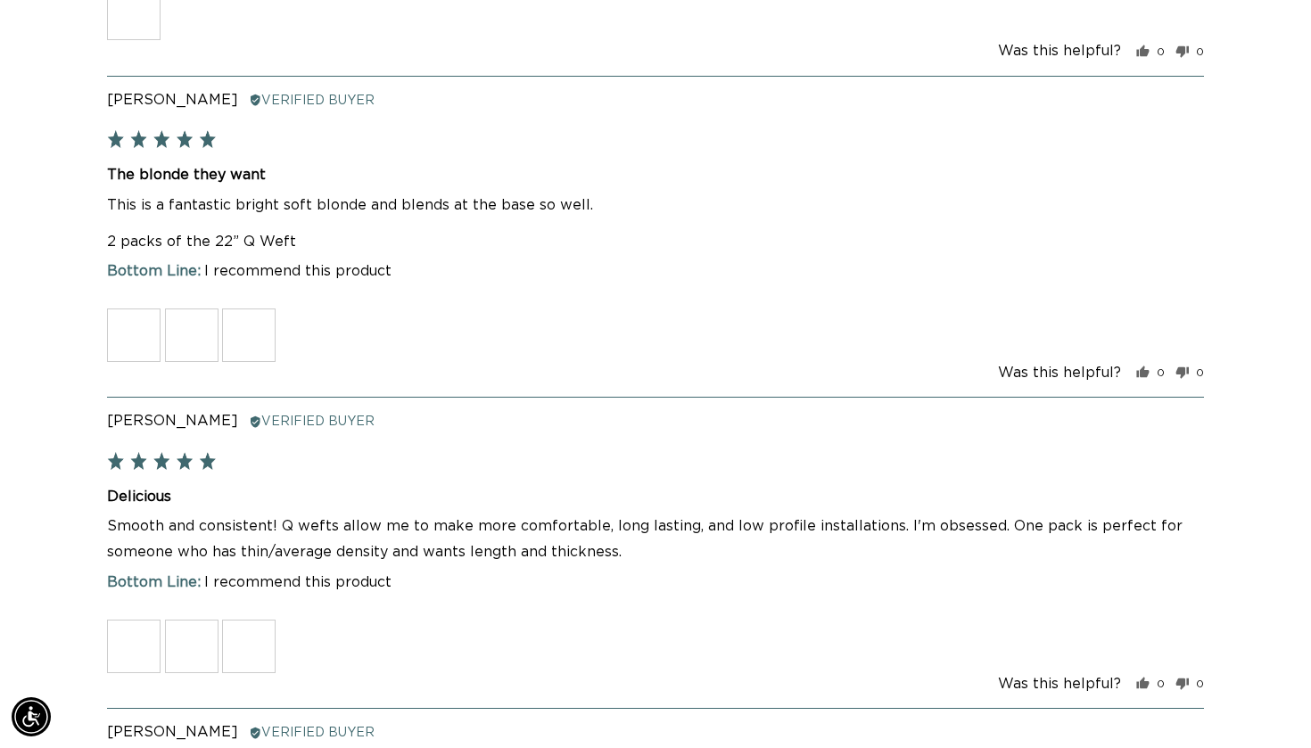
scroll to position [4204, 0]
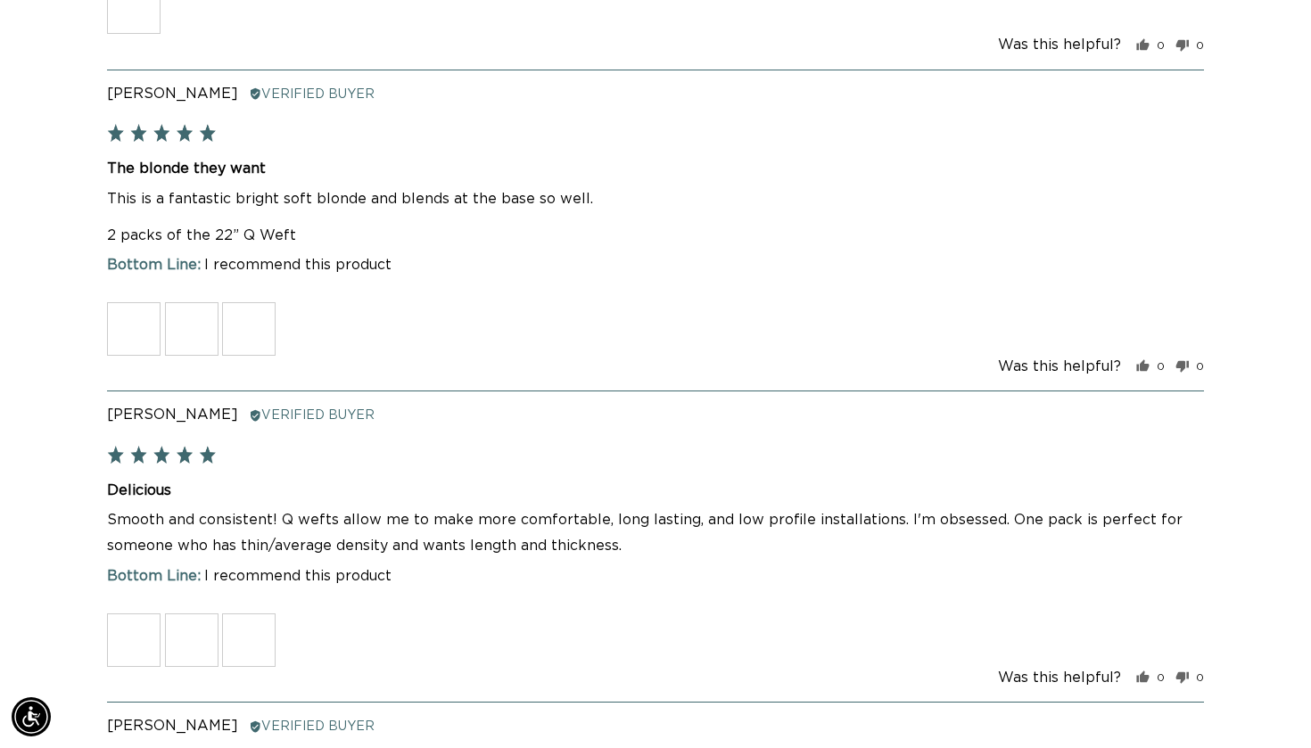
click at [242, 331] on img at bounding box center [249, 329] width 54 height 54
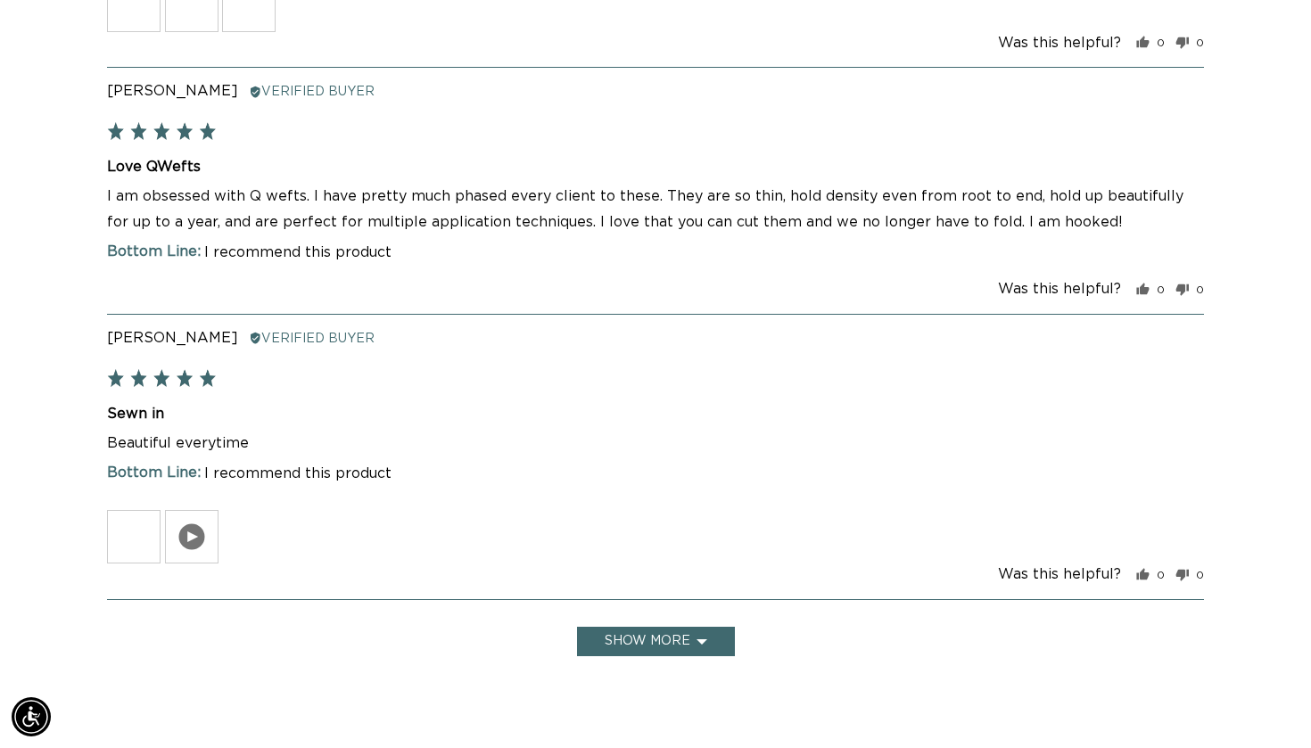
scroll to position [0, 0]
click at [129, 524] on img at bounding box center [134, 537] width 54 height 54
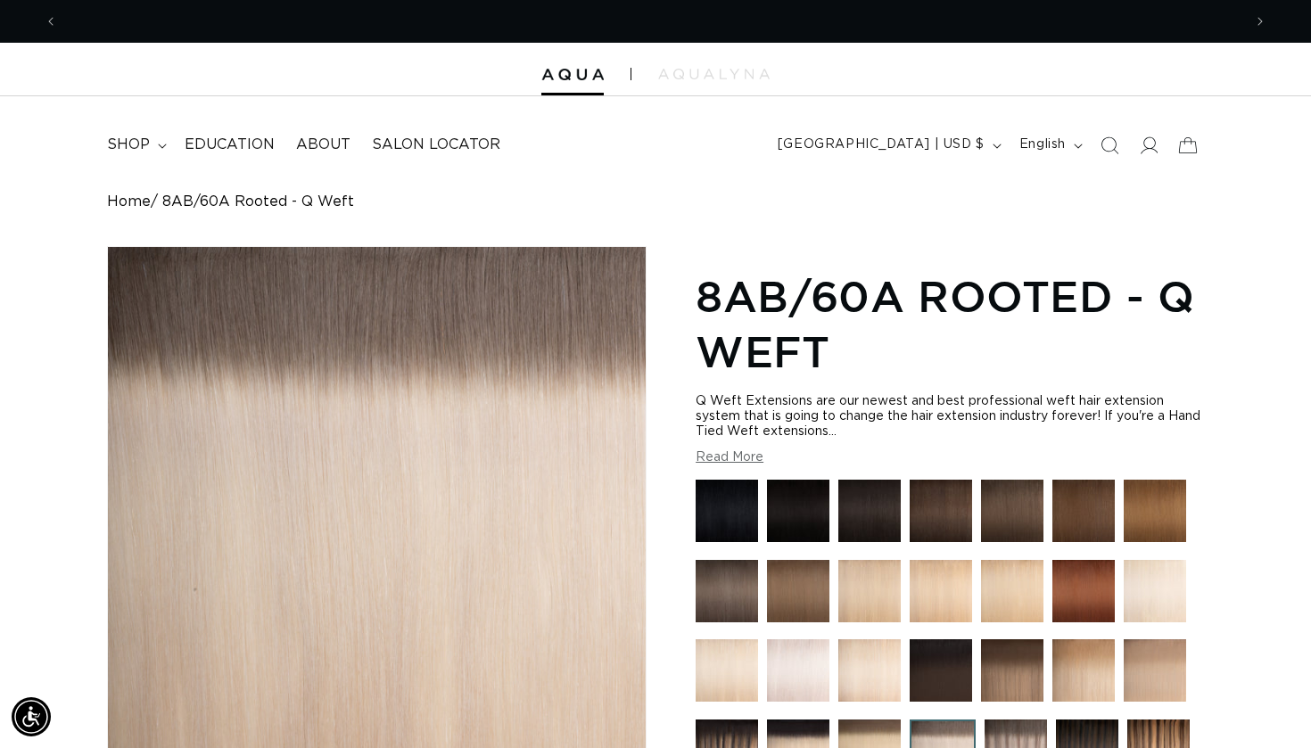
scroll to position [0, 2369]
